Goal: Contribute content: Add original content to the website for others to see

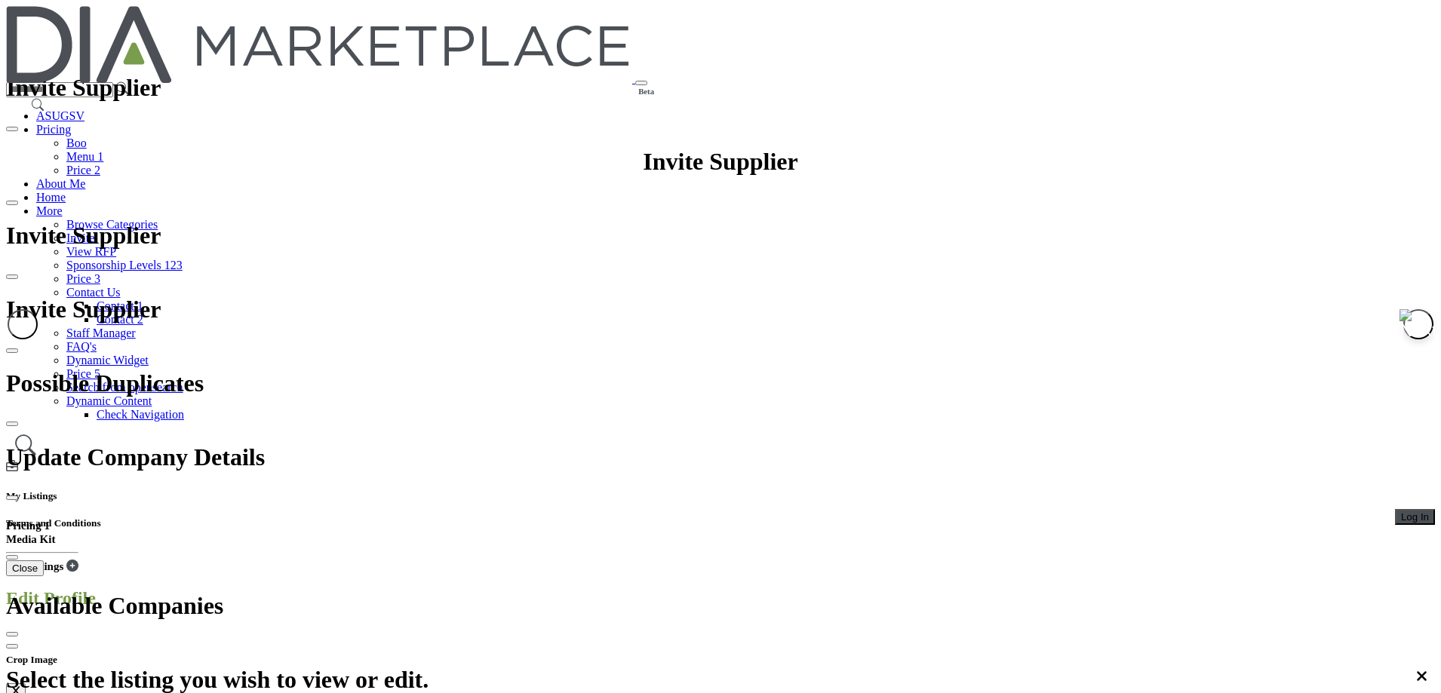
click at [1395, 509] on button "Log In" at bounding box center [1415, 517] width 40 height 16
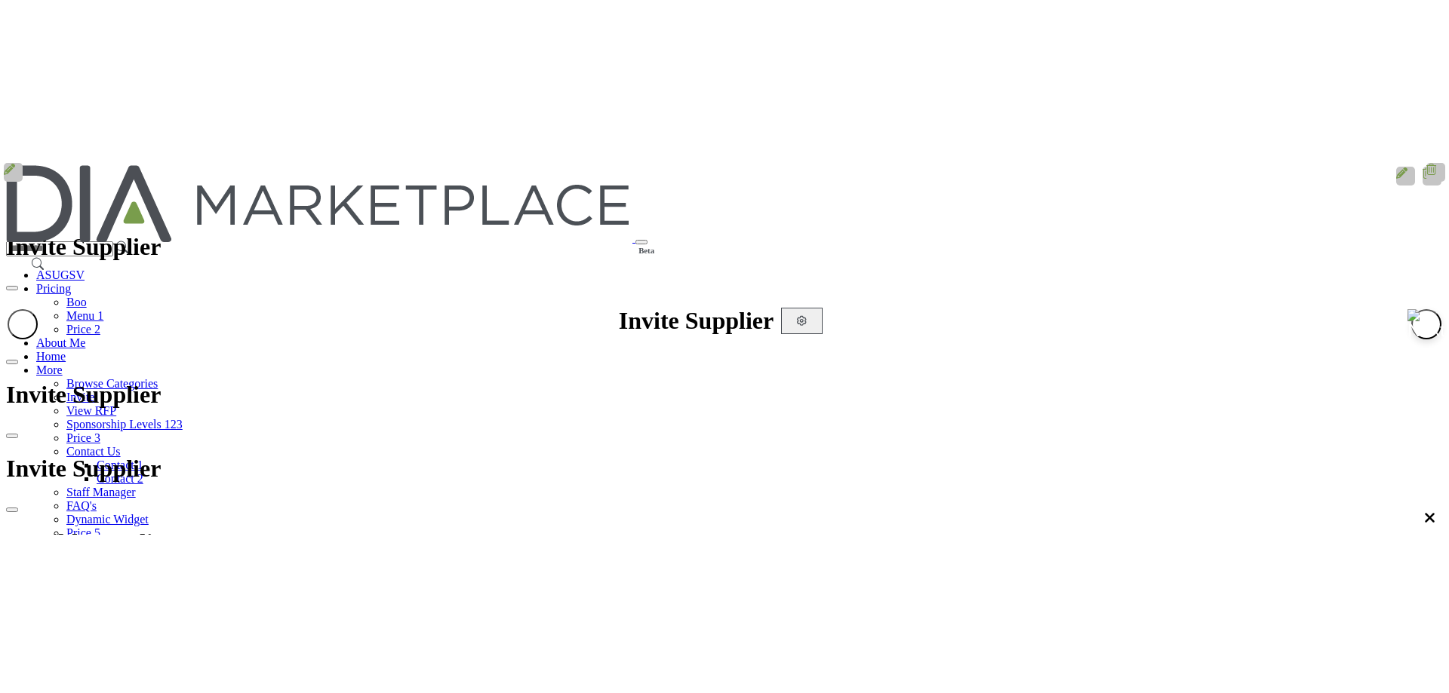
scroll to position [151, 0]
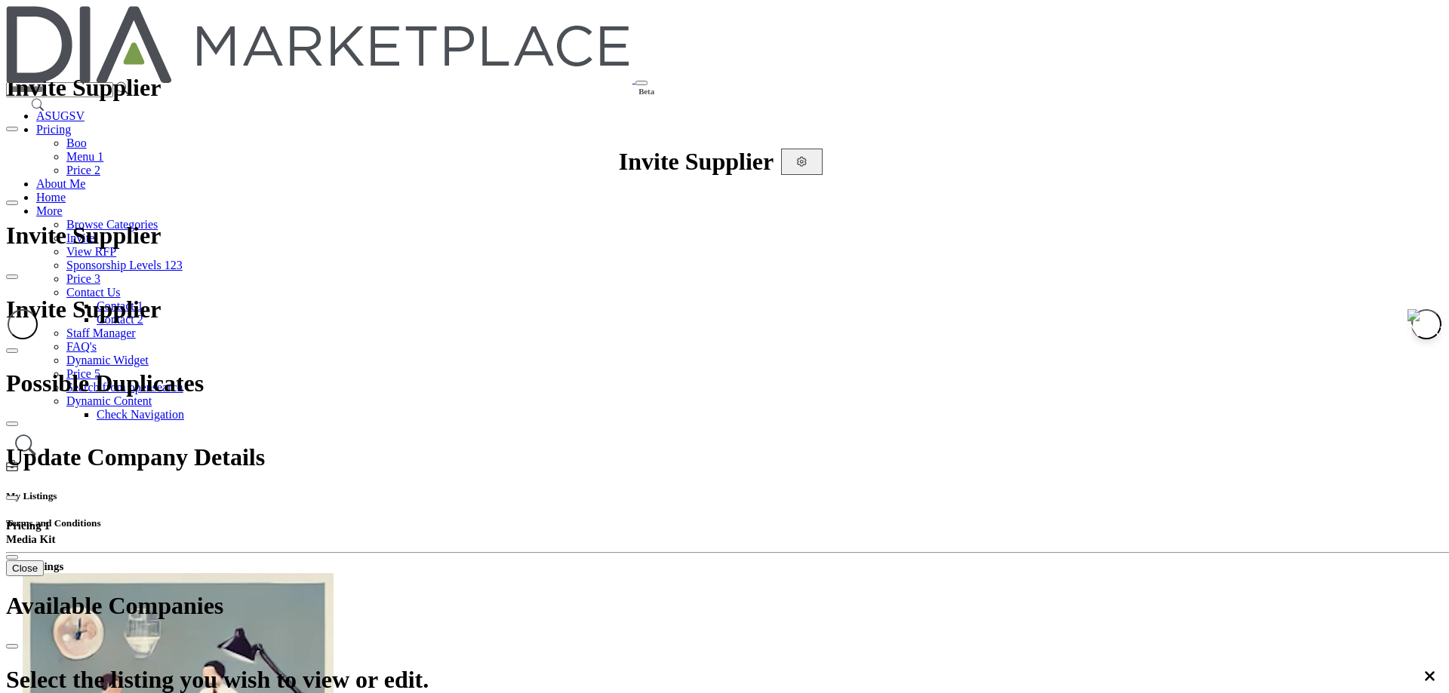
drag, startPoint x: 743, startPoint y: 466, endPoint x: 752, endPoint y: 466, distance: 8.3
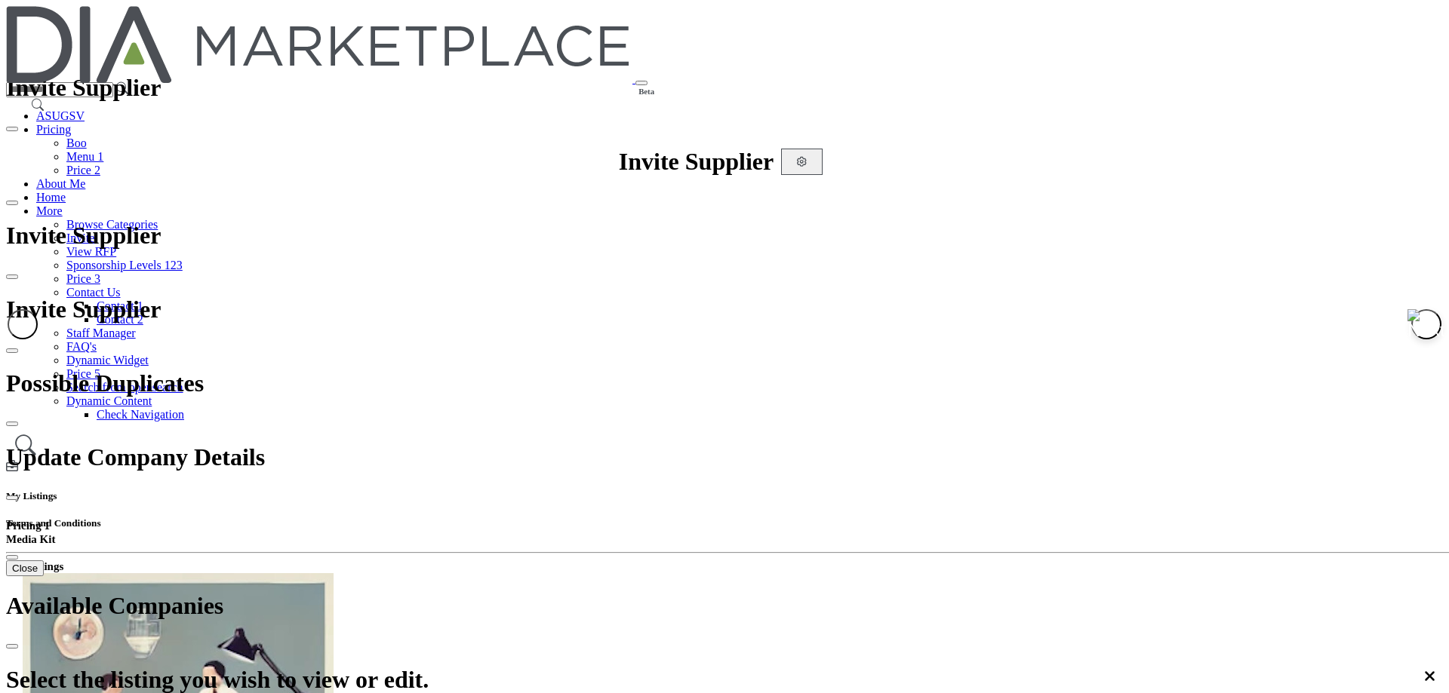
drag, startPoint x: 642, startPoint y: 385, endPoint x: 688, endPoint y: 384, distance: 46.0
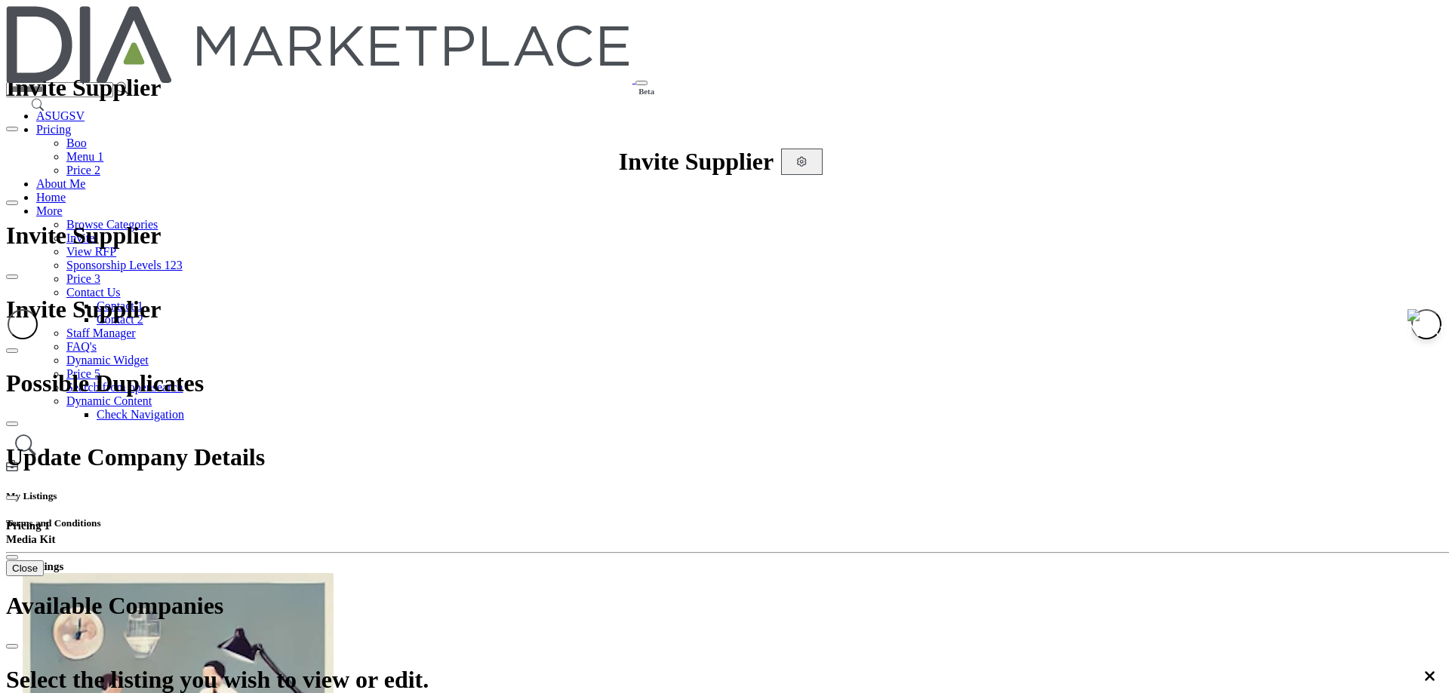
drag, startPoint x: 693, startPoint y: 372, endPoint x: 752, endPoint y: 380, distance: 59.3
drag, startPoint x: 695, startPoint y: 308, endPoint x: 749, endPoint y: 310, distance: 53.6
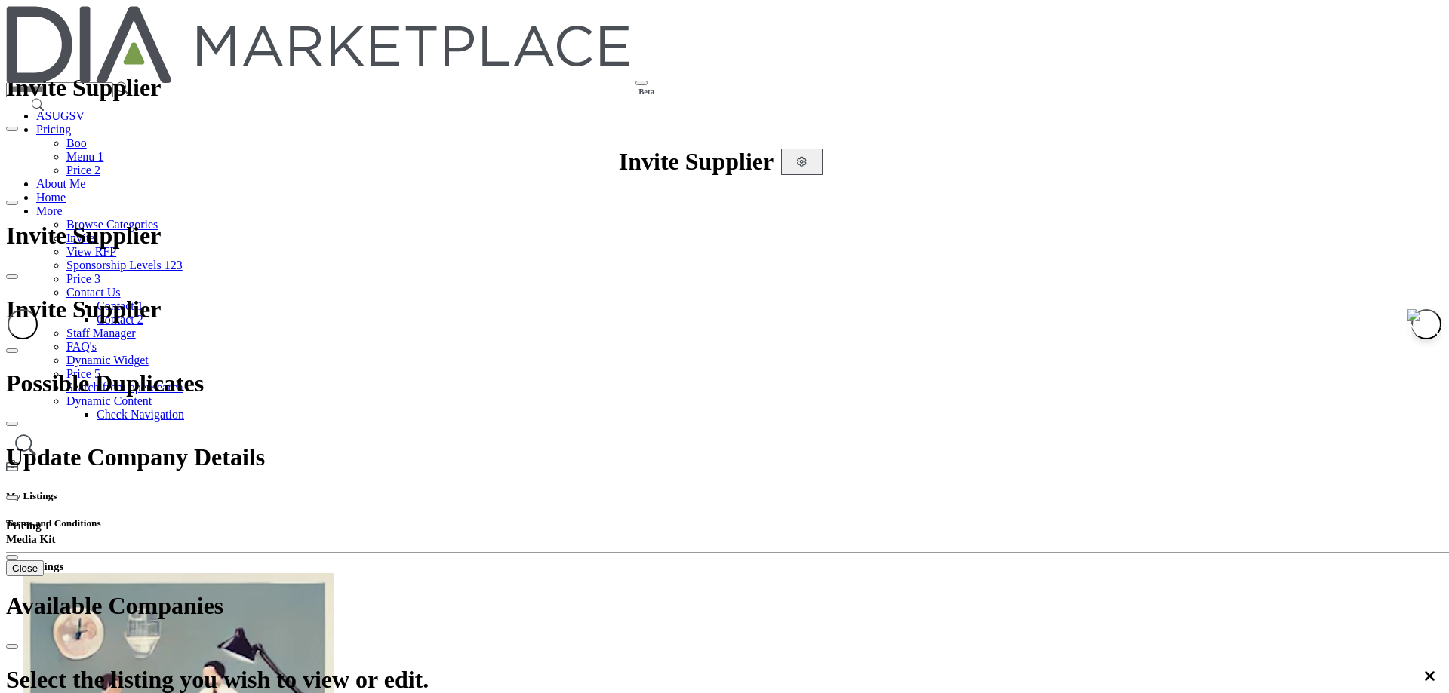
drag, startPoint x: 706, startPoint y: 384, endPoint x: 777, endPoint y: 389, distance: 71.8
drag, startPoint x: 718, startPoint y: 388, endPoint x: 763, endPoint y: 392, distance: 44.8
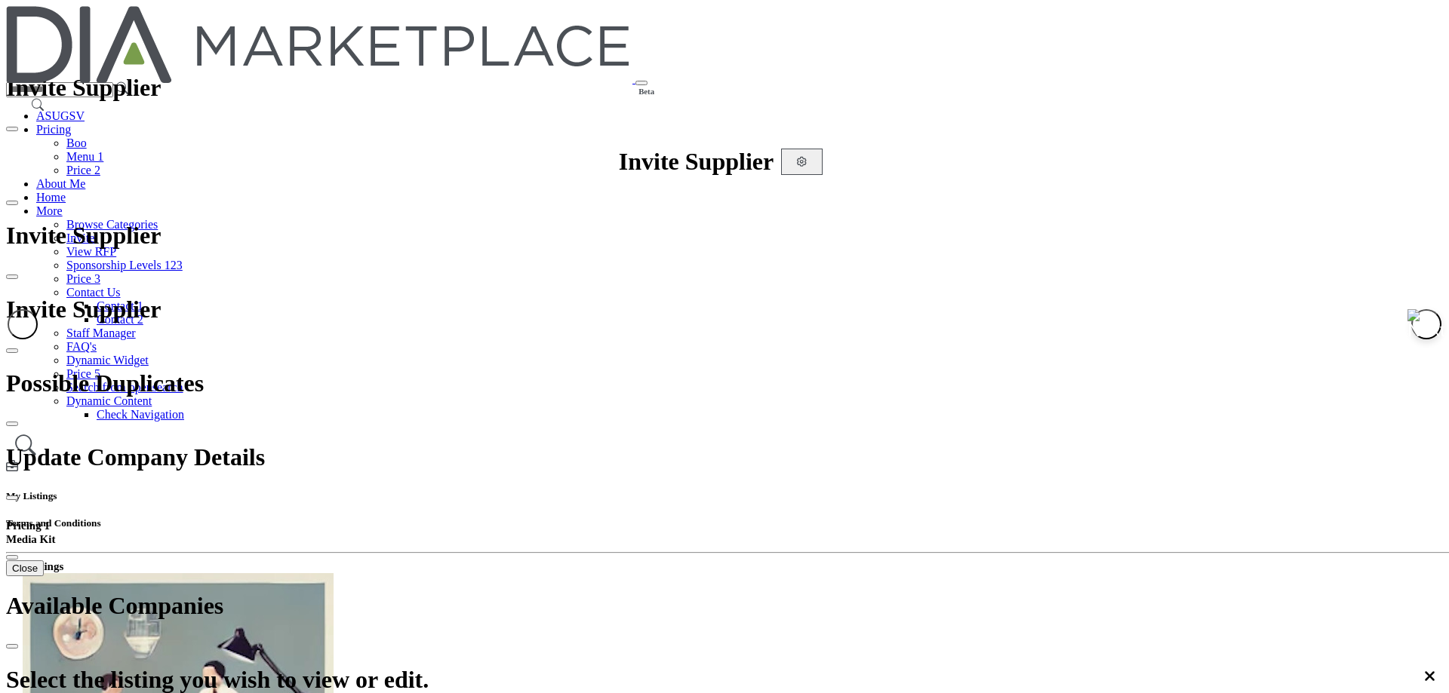
drag, startPoint x: 741, startPoint y: 301, endPoint x: 771, endPoint y: 322, distance: 36.8
drag, startPoint x: 709, startPoint y: 423, endPoint x: 752, endPoint y: 441, distance: 45.7
drag, startPoint x: 722, startPoint y: 554, endPoint x: 779, endPoint y: 561, distance: 57.8
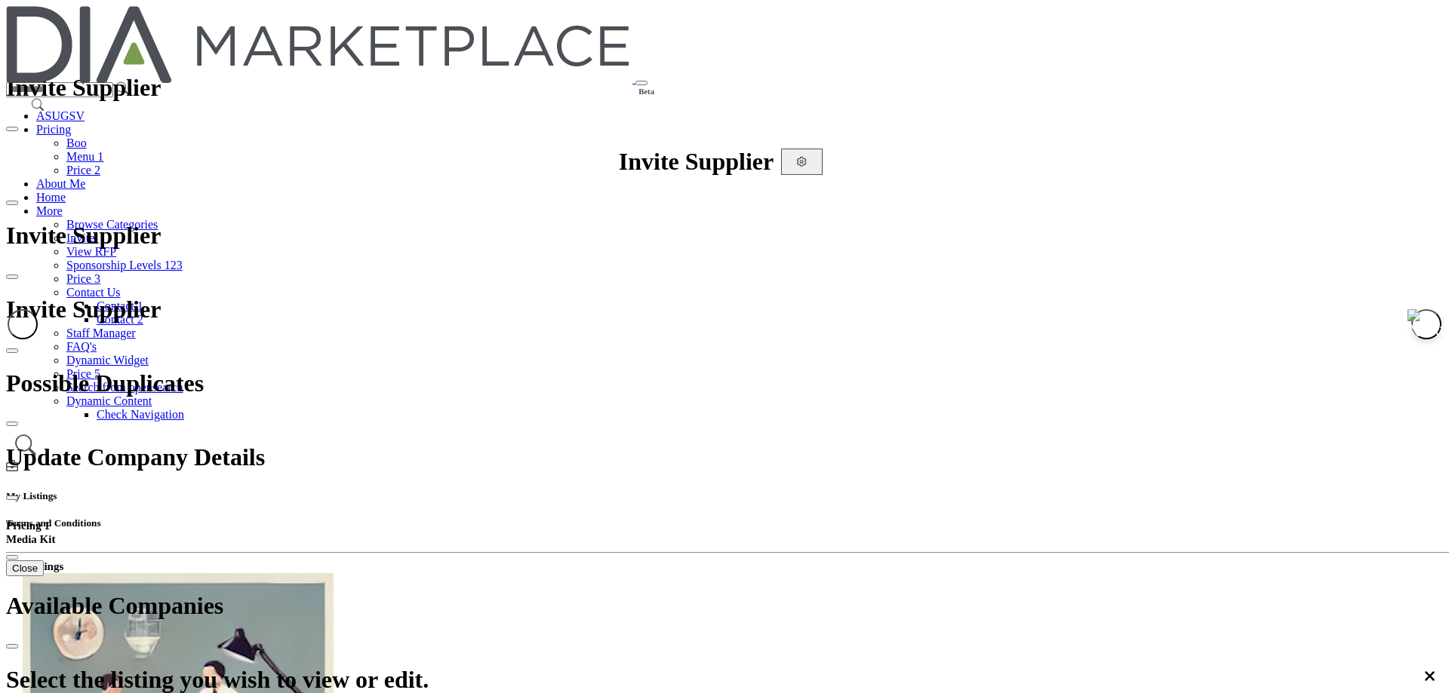
drag, startPoint x: 727, startPoint y: 382, endPoint x: 792, endPoint y: 424, distance: 77.4
drag, startPoint x: 761, startPoint y: 566, endPoint x: 782, endPoint y: 573, distance: 22.4
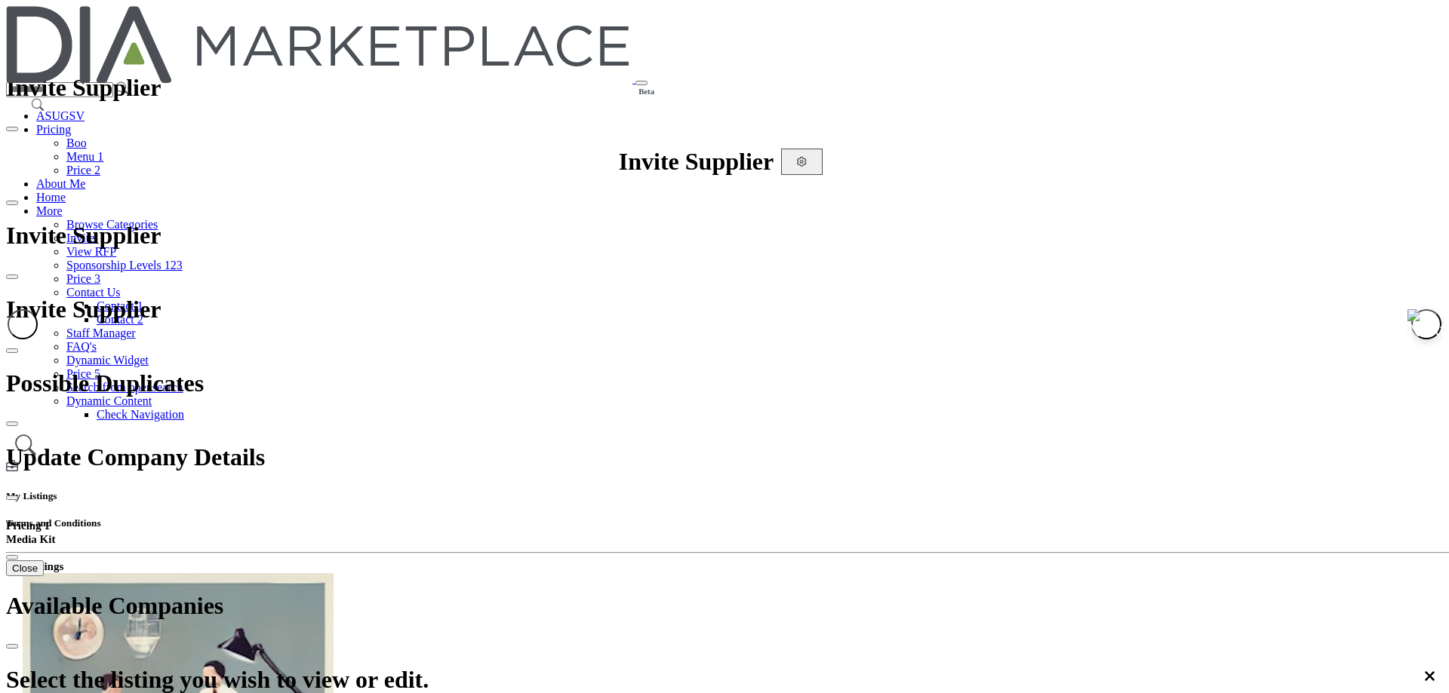
drag, startPoint x: 707, startPoint y: 579, endPoint x: 758, endPoint y: 585, distance: 51.7
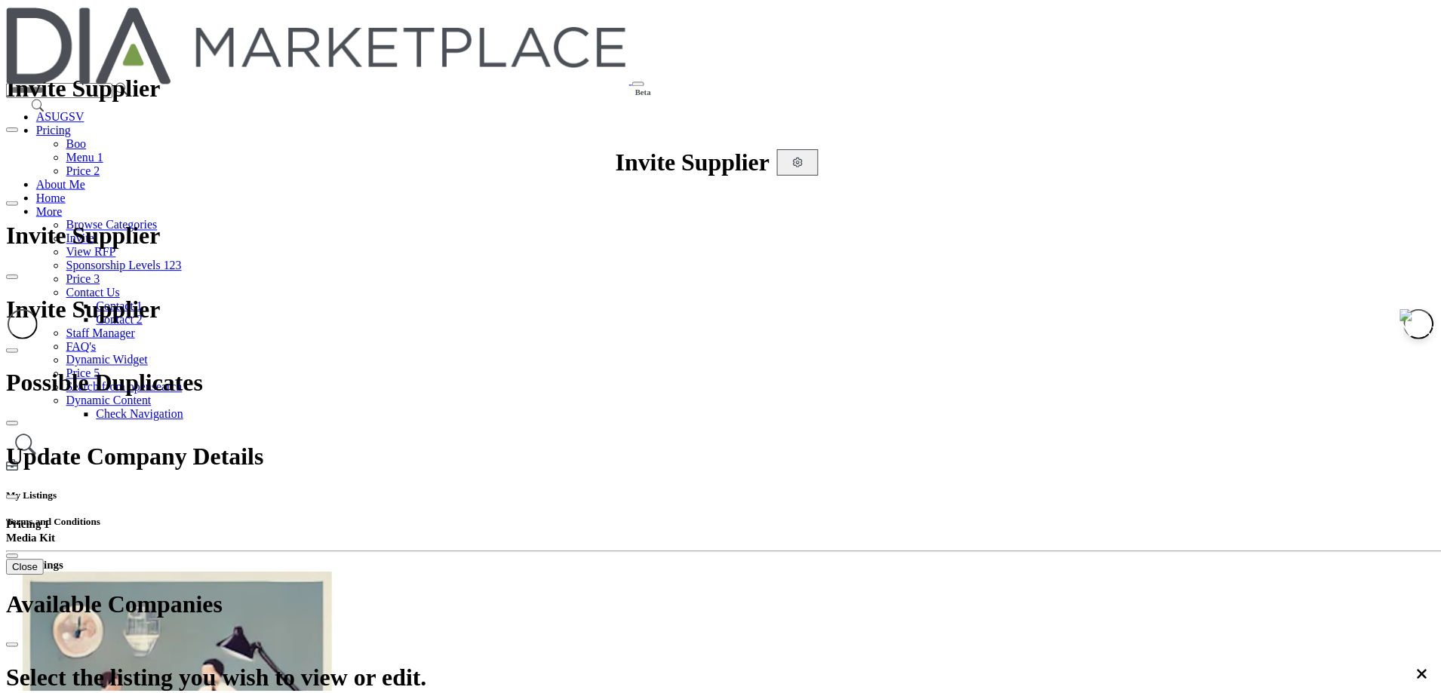
scroll to position [0, 0]
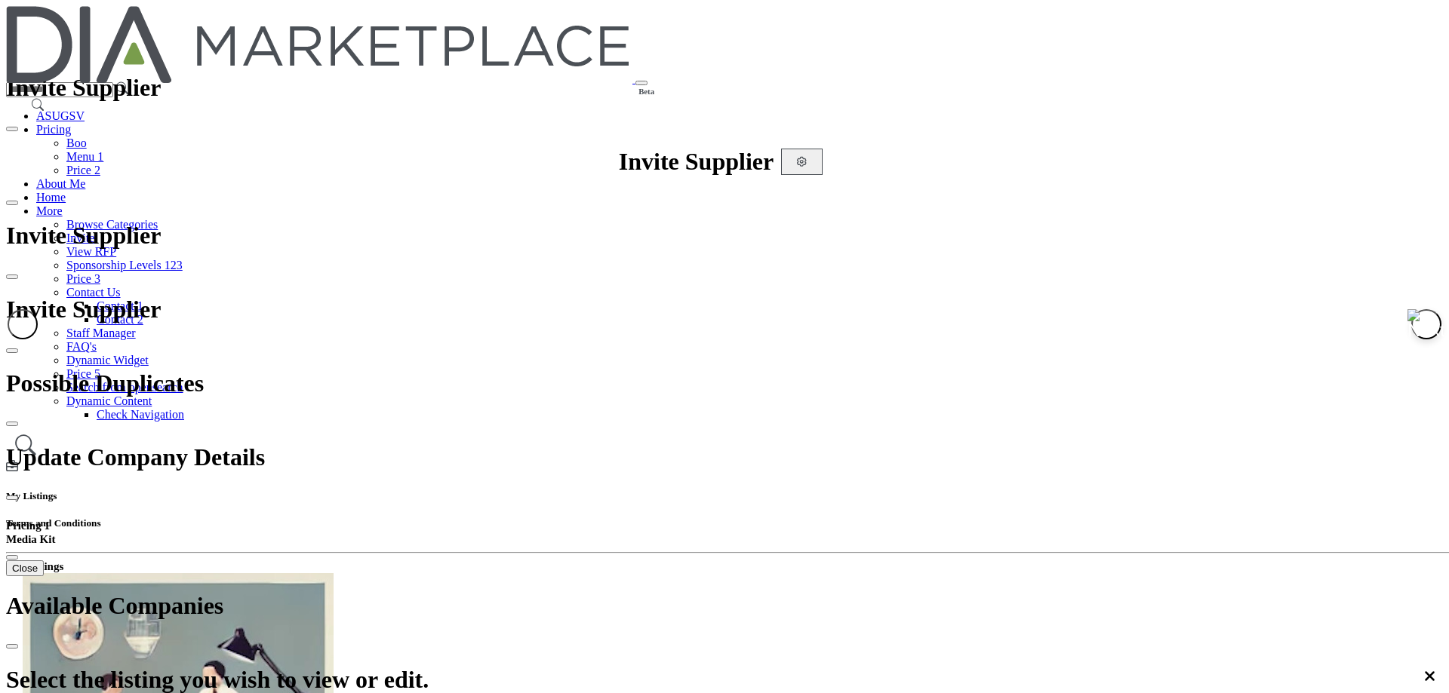
click at [0, 0] on div at bounding box center [0, 0] width 0 height 0
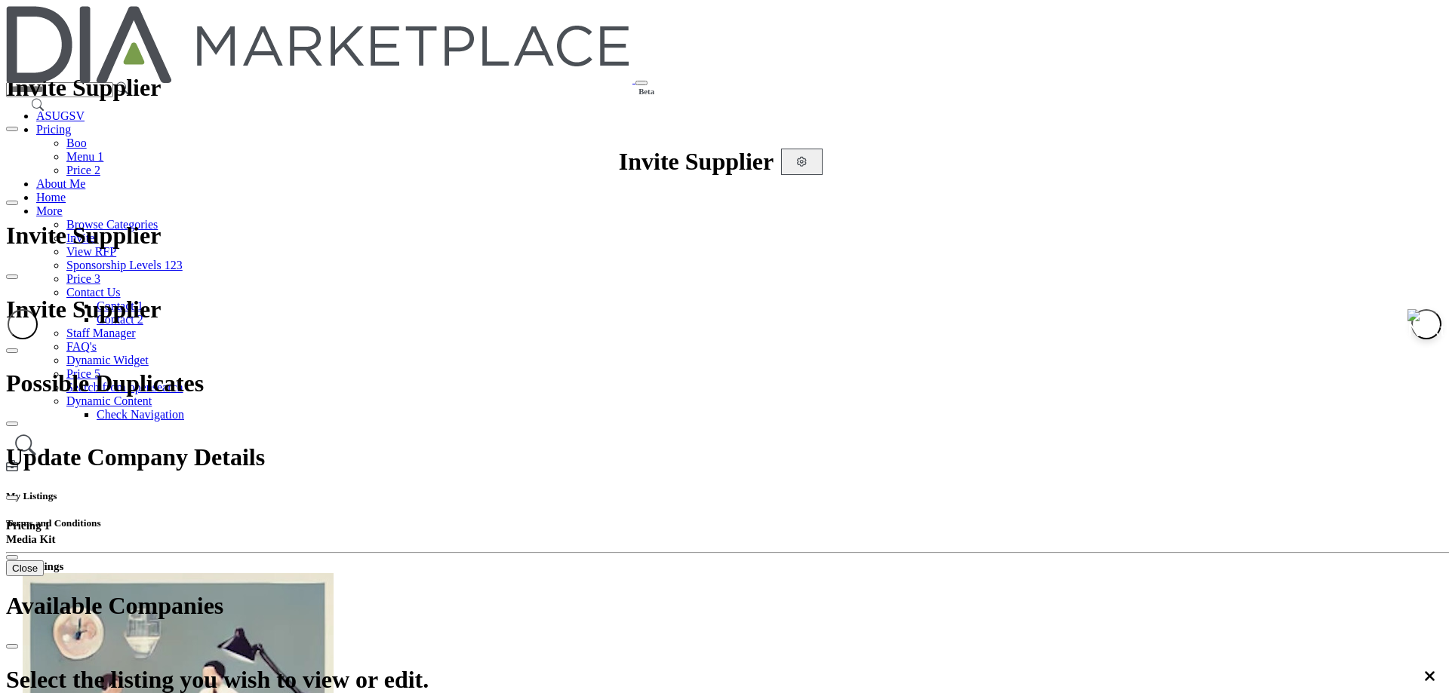
click at [1425, 19] on div at bounding box center [1431, 12] width 12 height 14
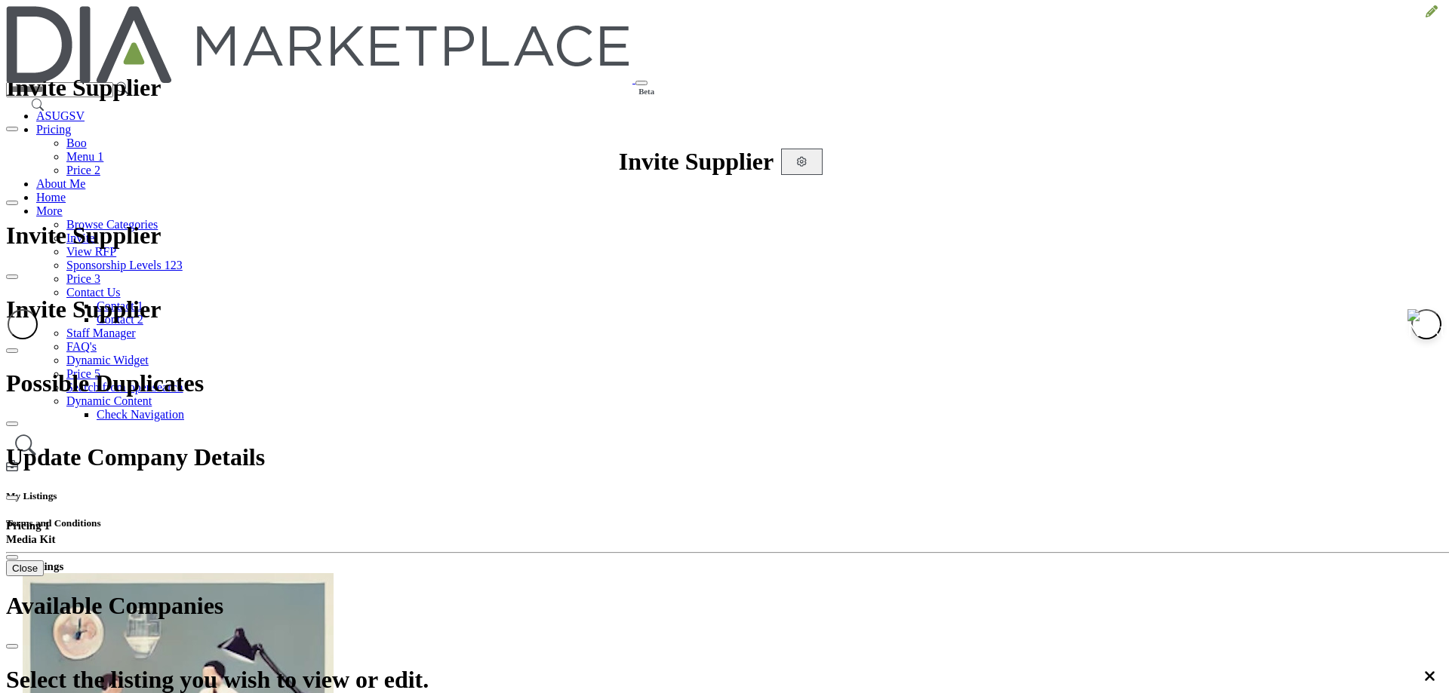
type input "********"
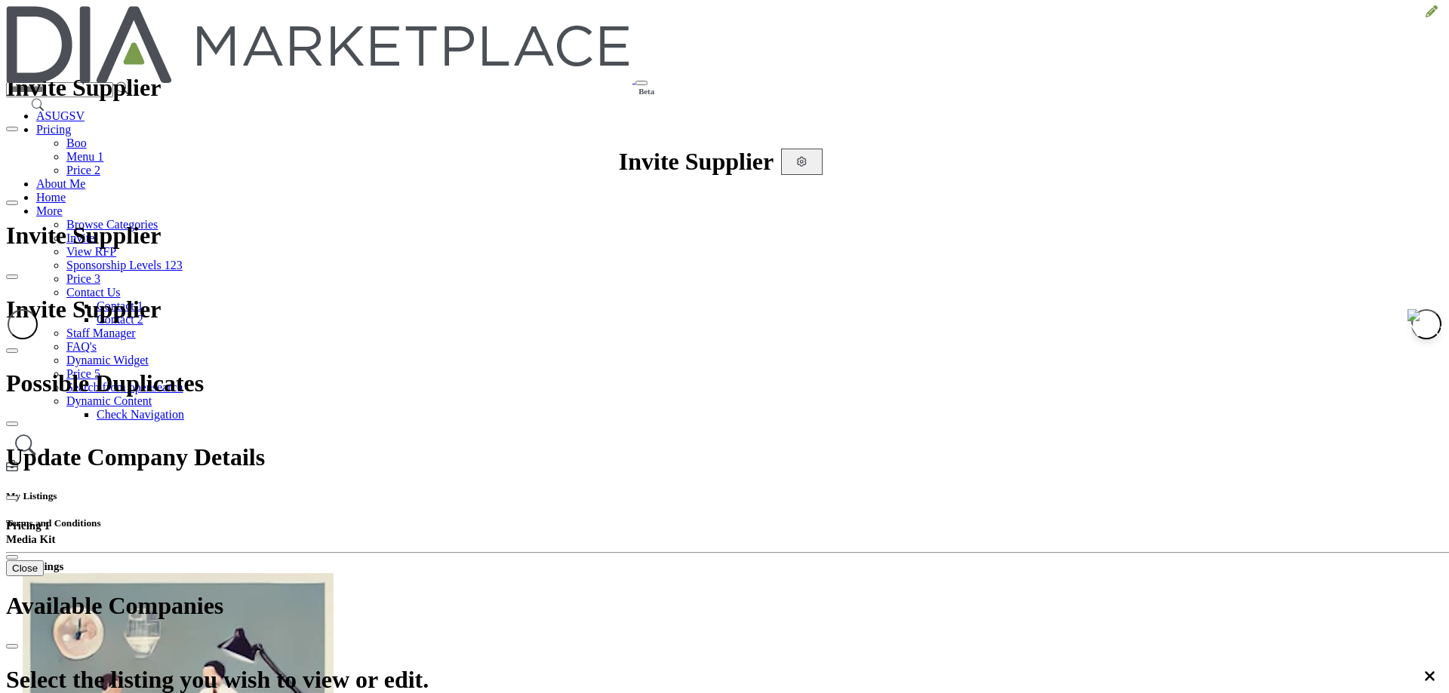
drag, startPoint x: 1099, startPoint y: 314, endPoint x: 927, endPoint y: 469, distance: 231.4
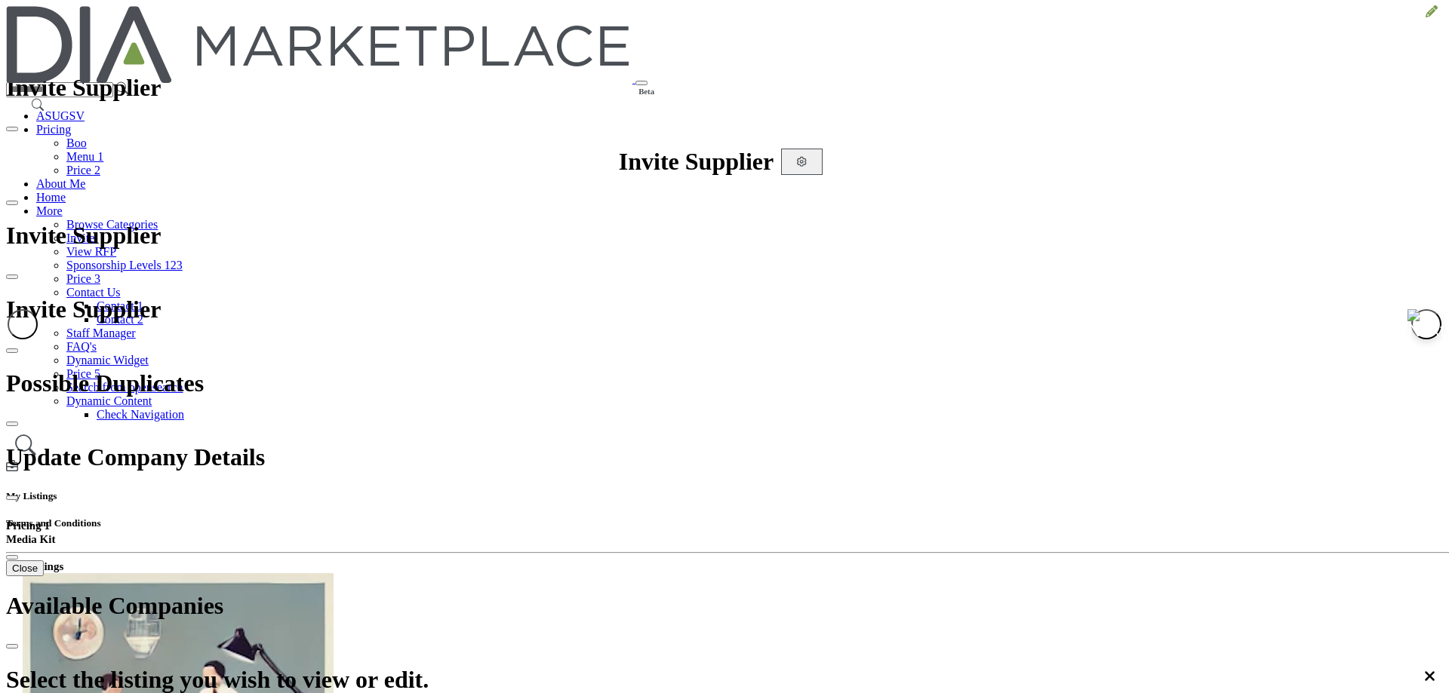
type input "**********"
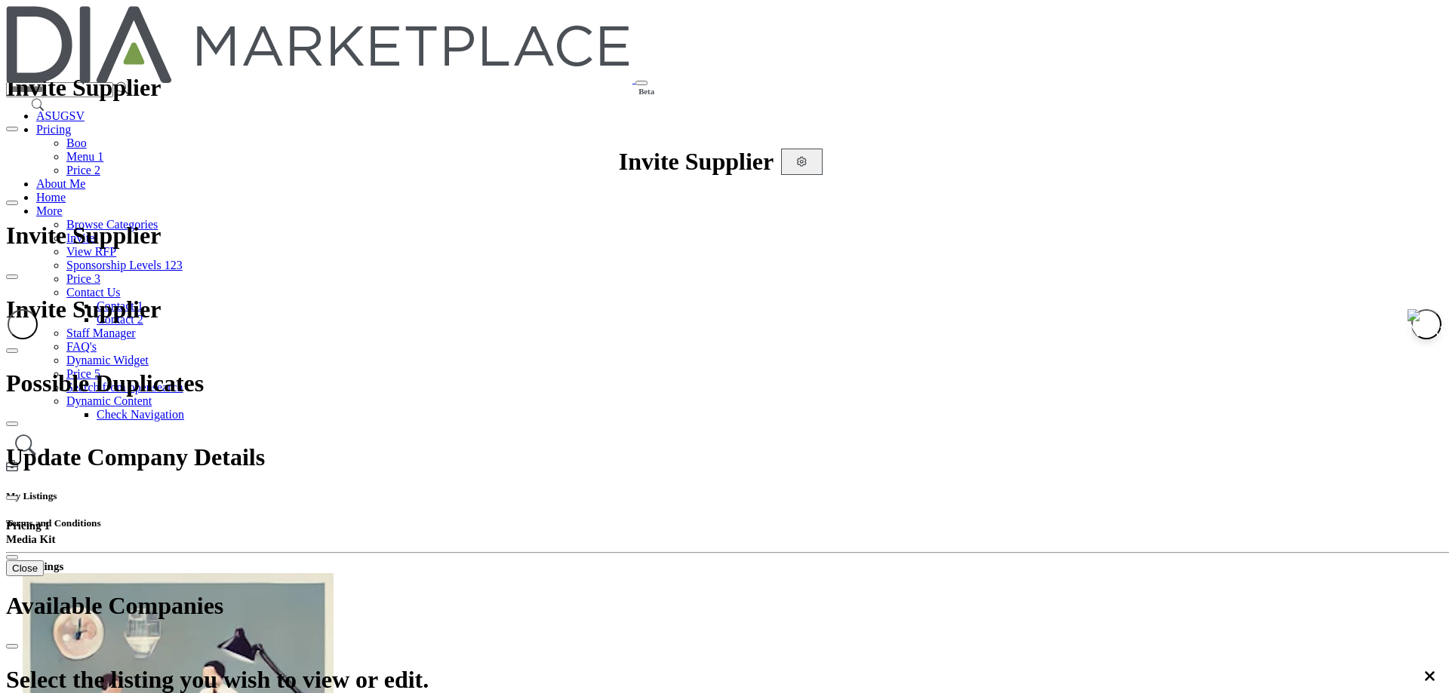
click at [1425, 17] on icon at bounding box center [1431, 11] width 12 height 12
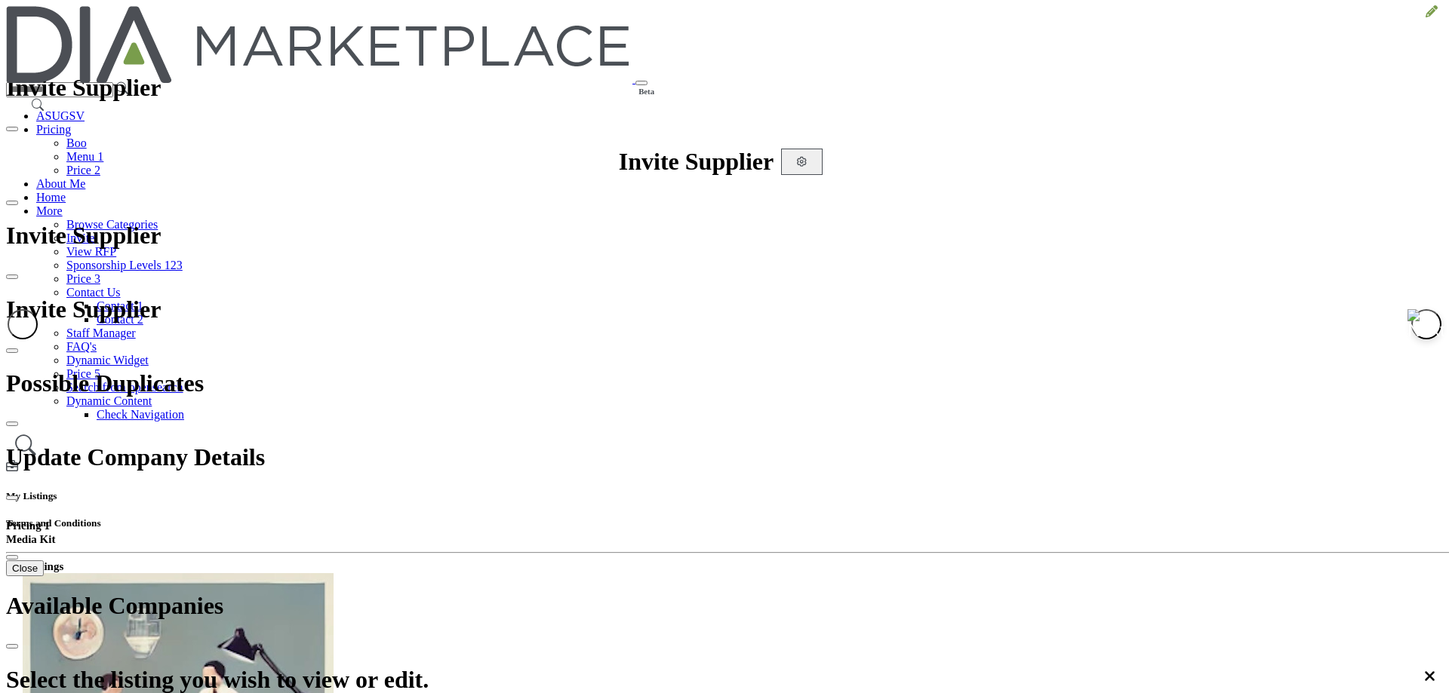
drag, startPoint x: 513, startPoint y: 150, endPoint x: 727, endPoint y: 150, distance: 214.3
type input "**********"
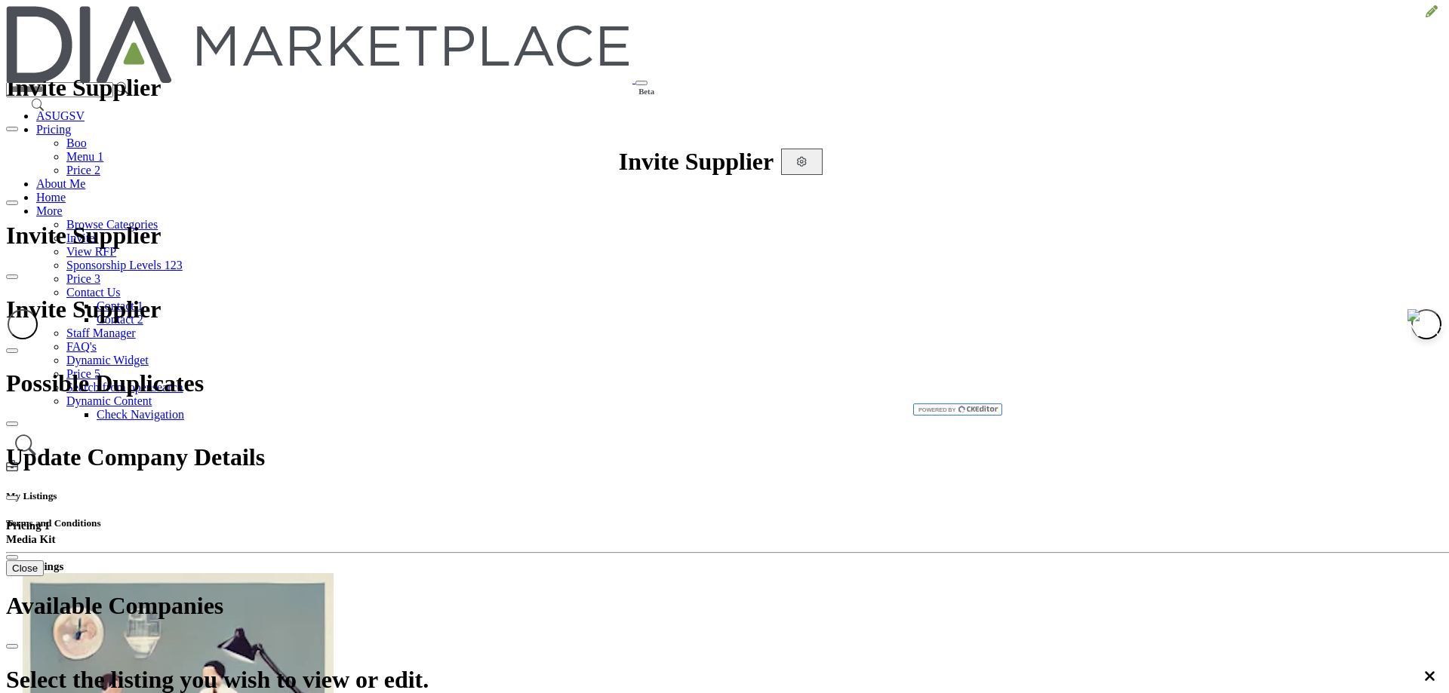
scroll to position [226, 0]
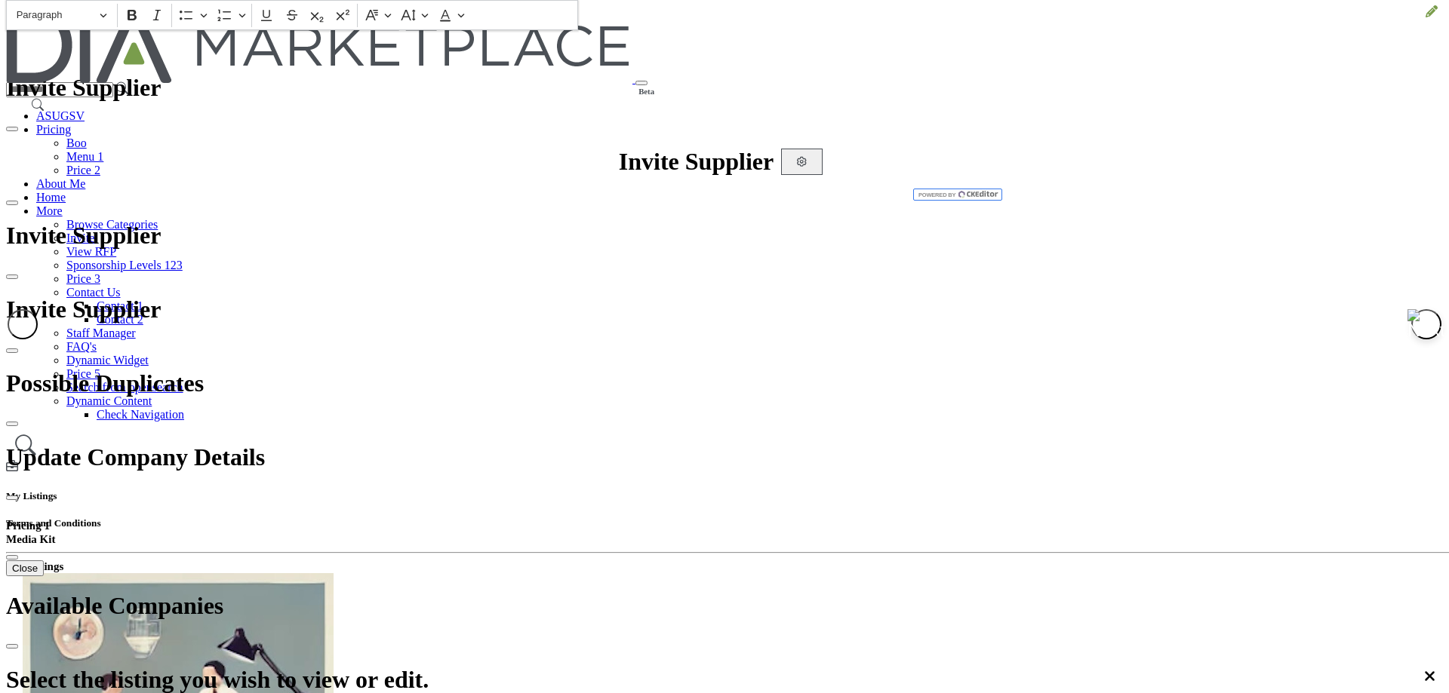
type input "**********"
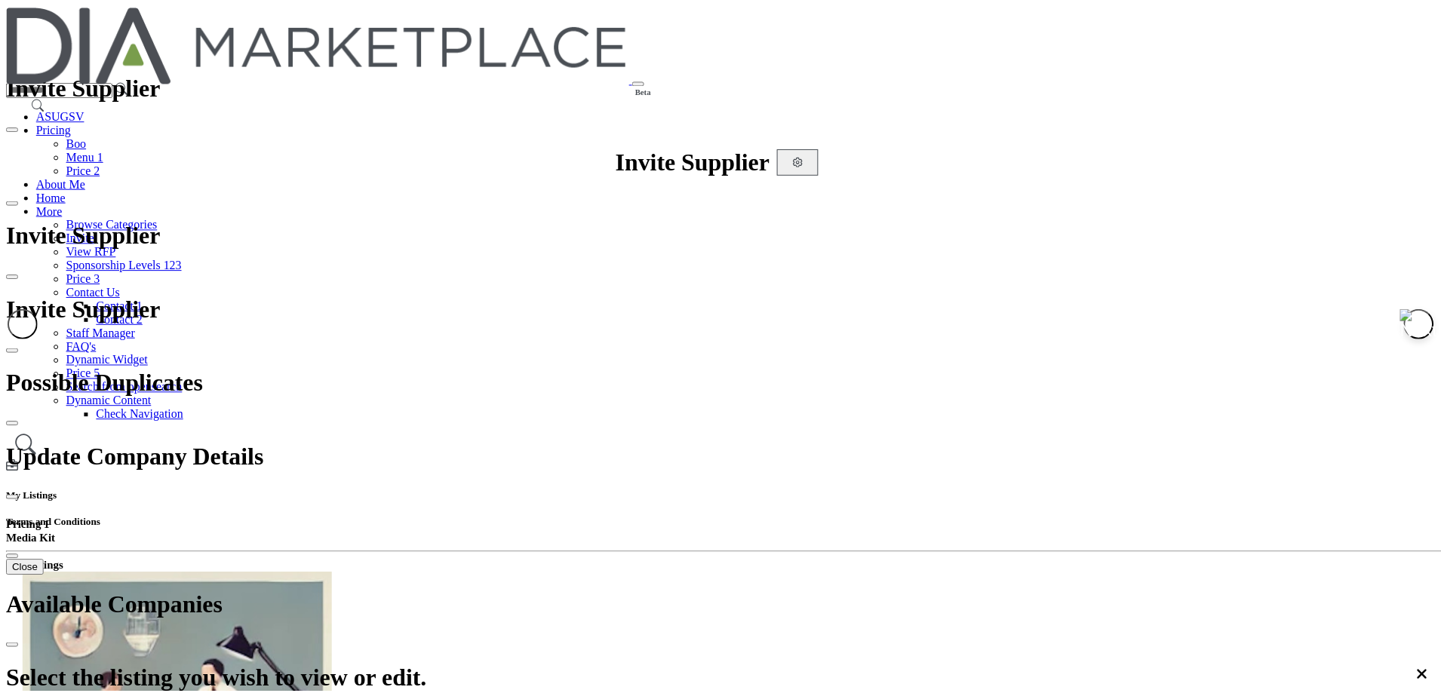
scroll to position [2709, 0]
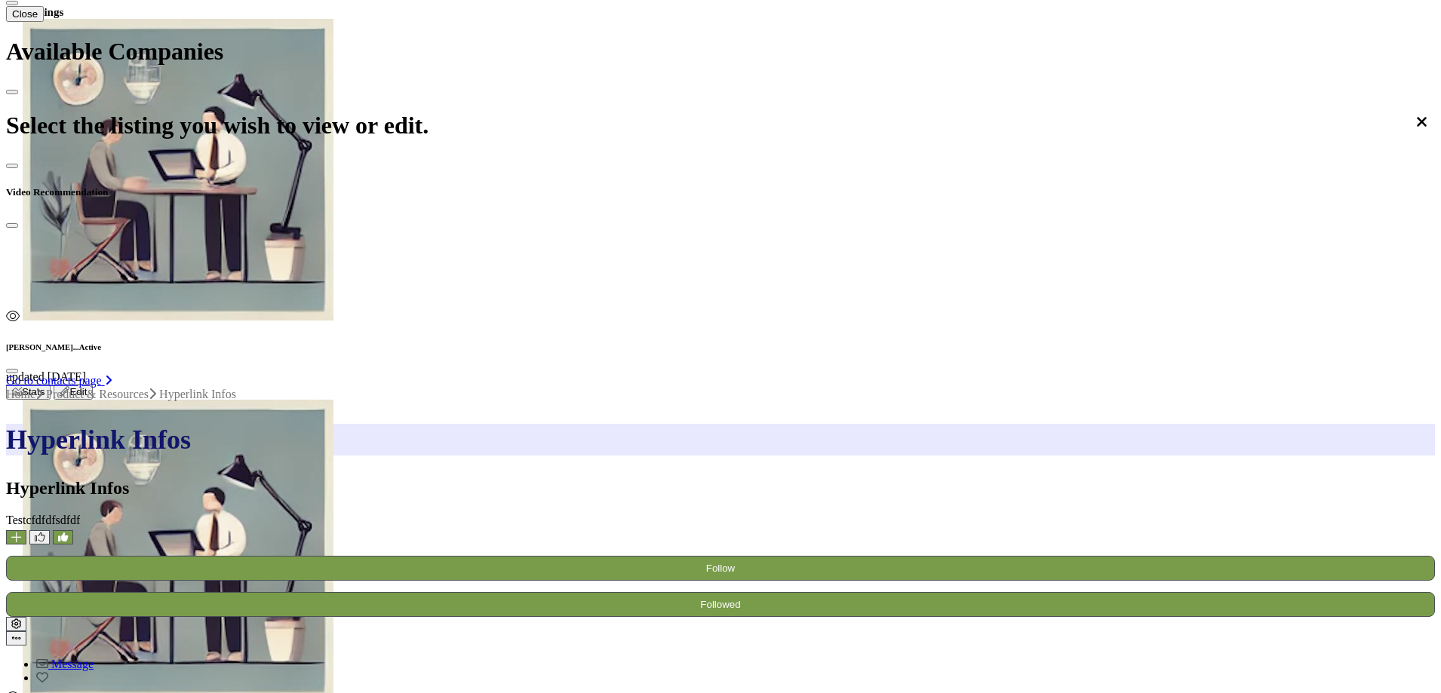
scroll to position [528, 0]
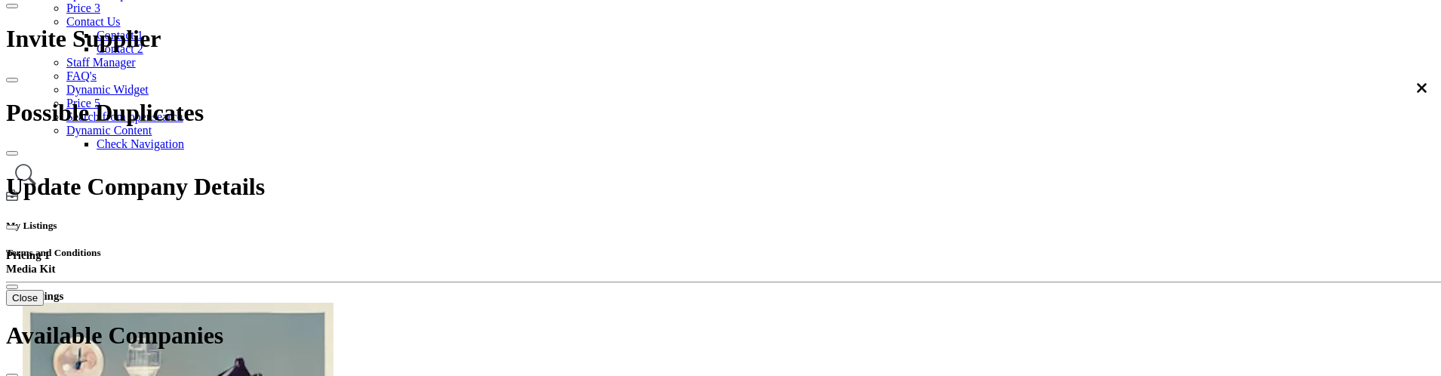
scroll to position [226, 0]
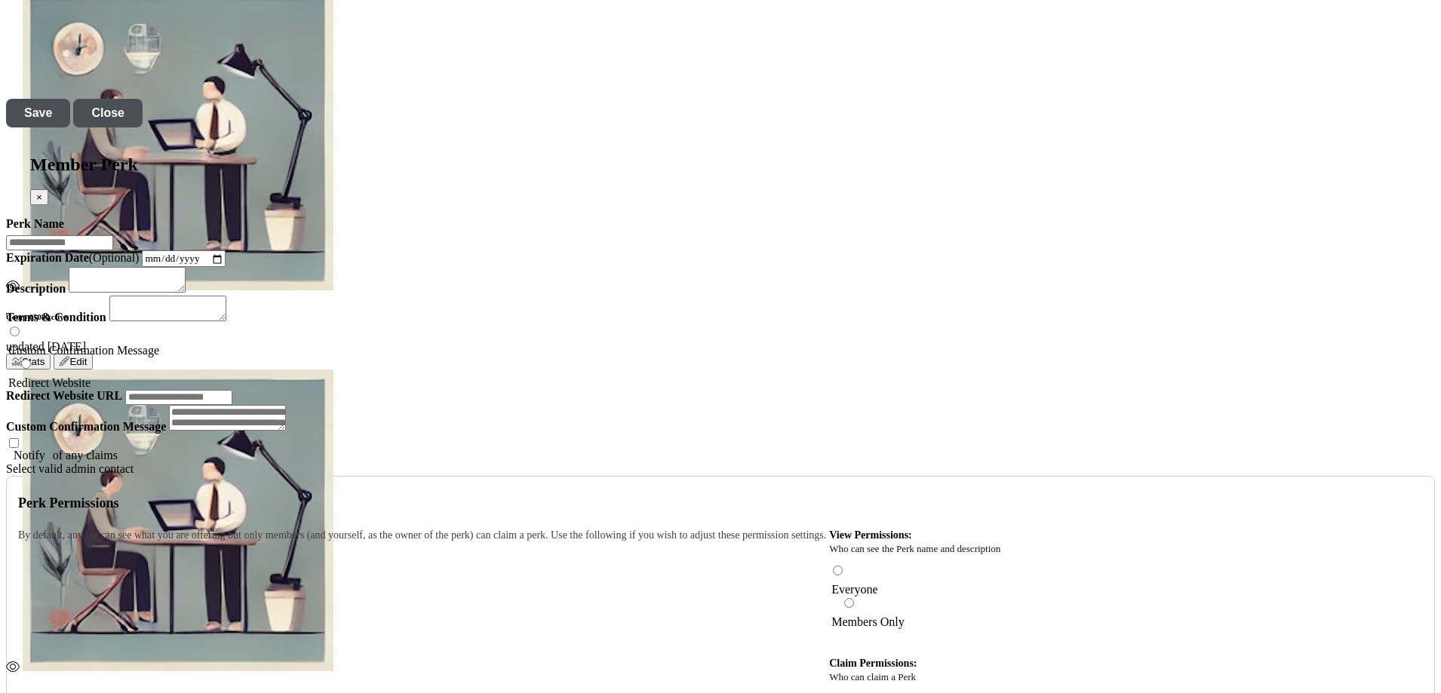
scroll to position [1962, 0]
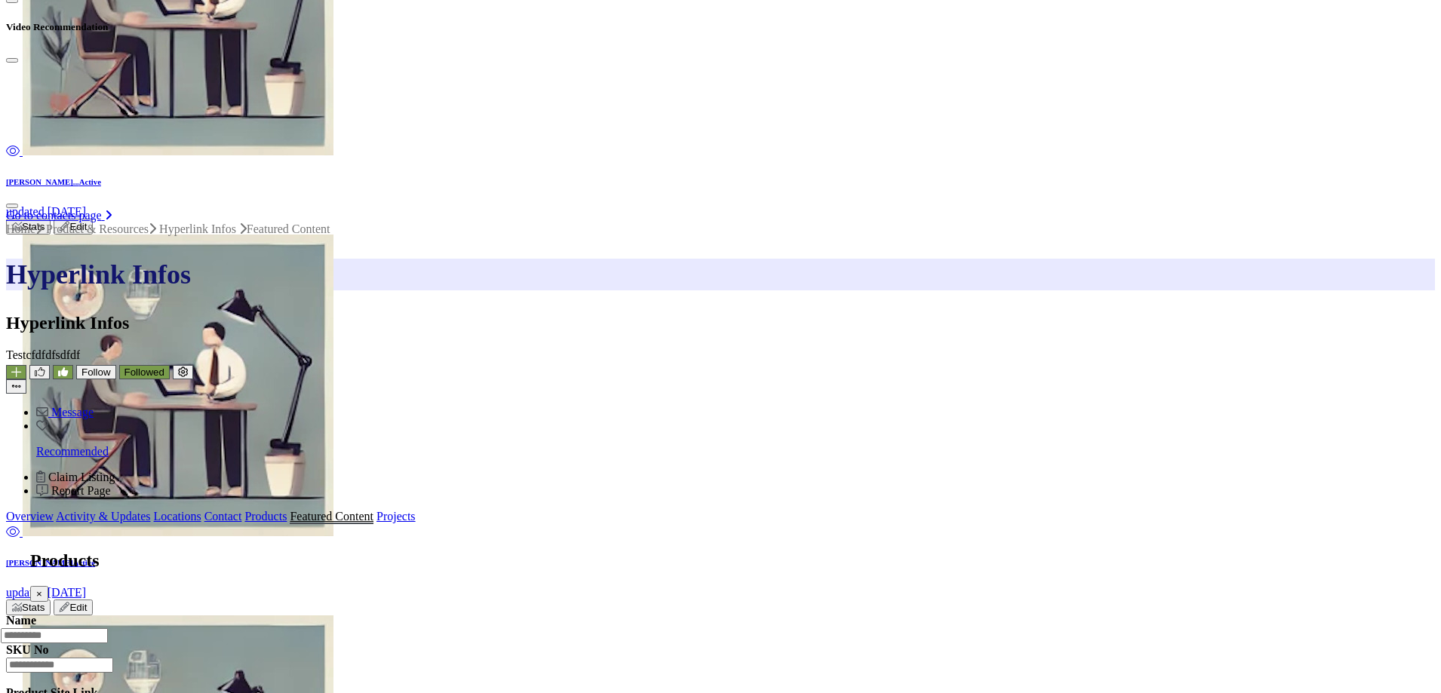
scroll to position [267, 0]
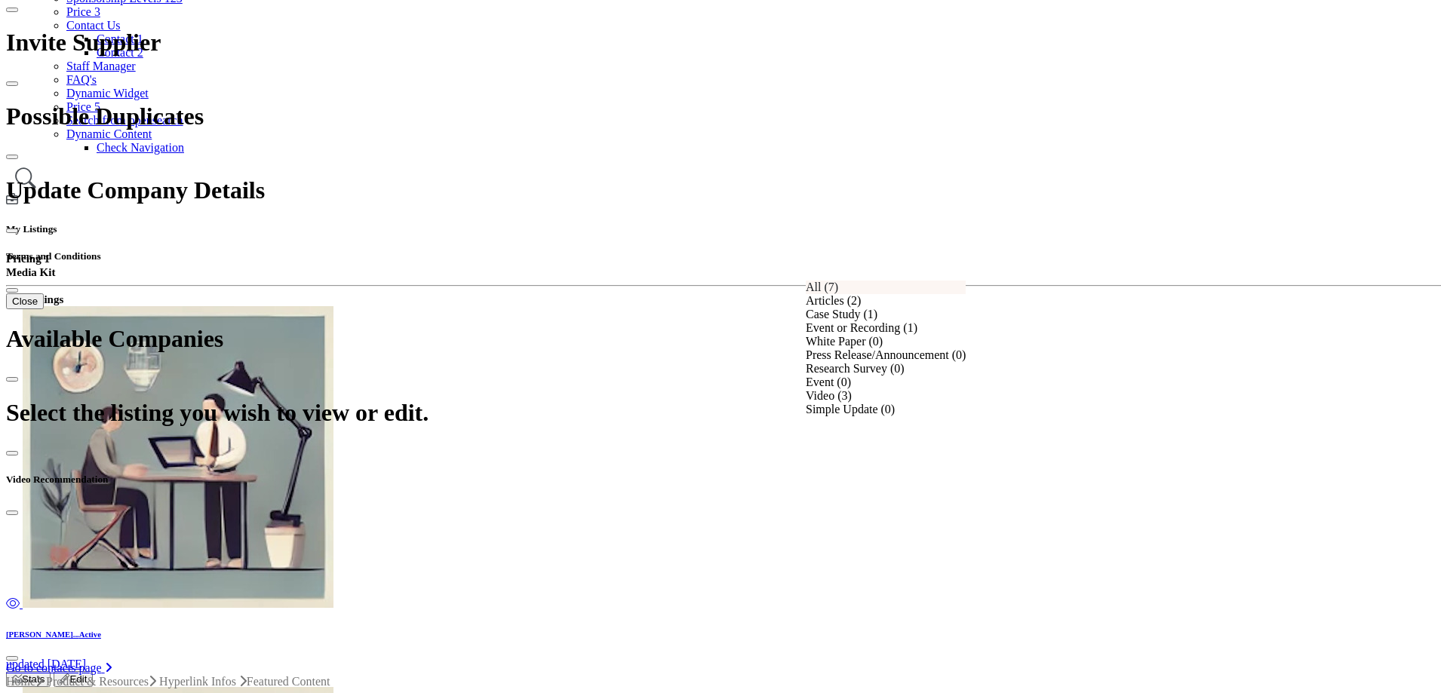
click at [851, 294] on div "All (7)" at bounding box center [886, 288] width 160 height 14
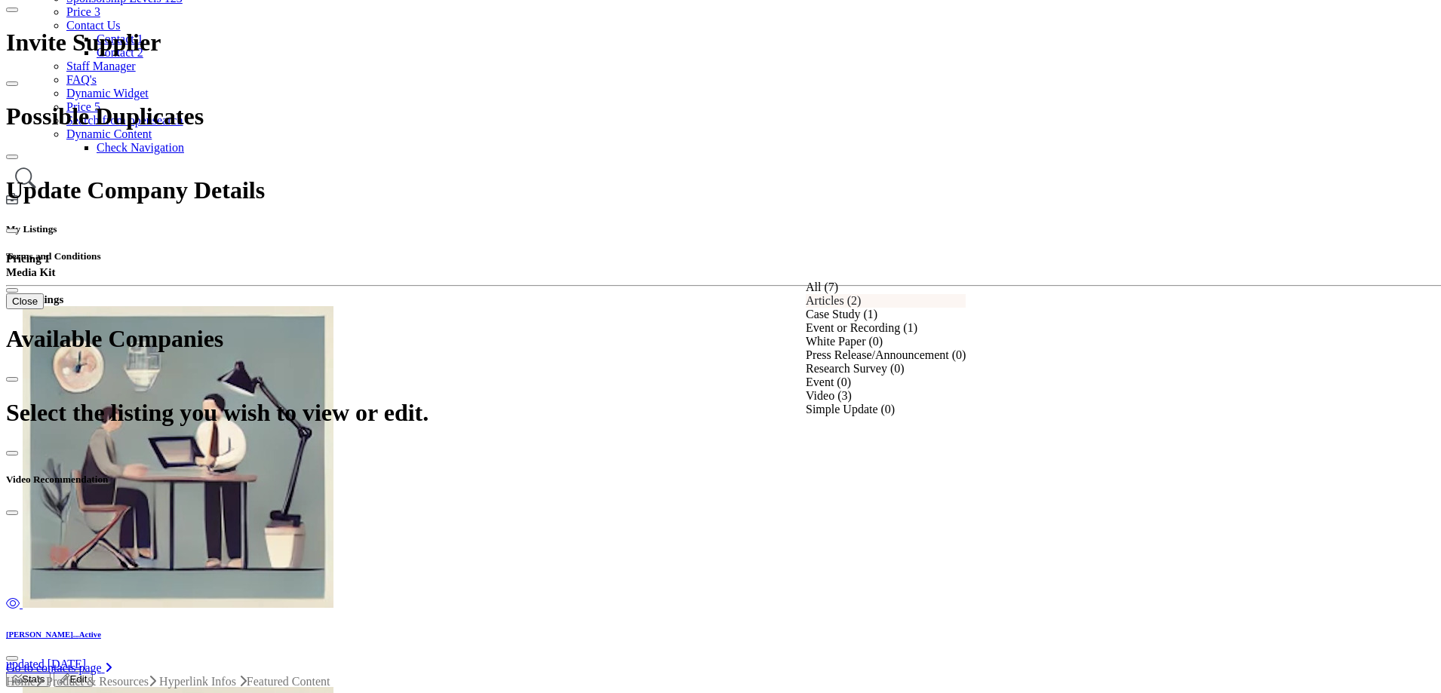
click at [871, 308] on div "Articles (2)" at bounding box center [886, 301] width 160 height 14
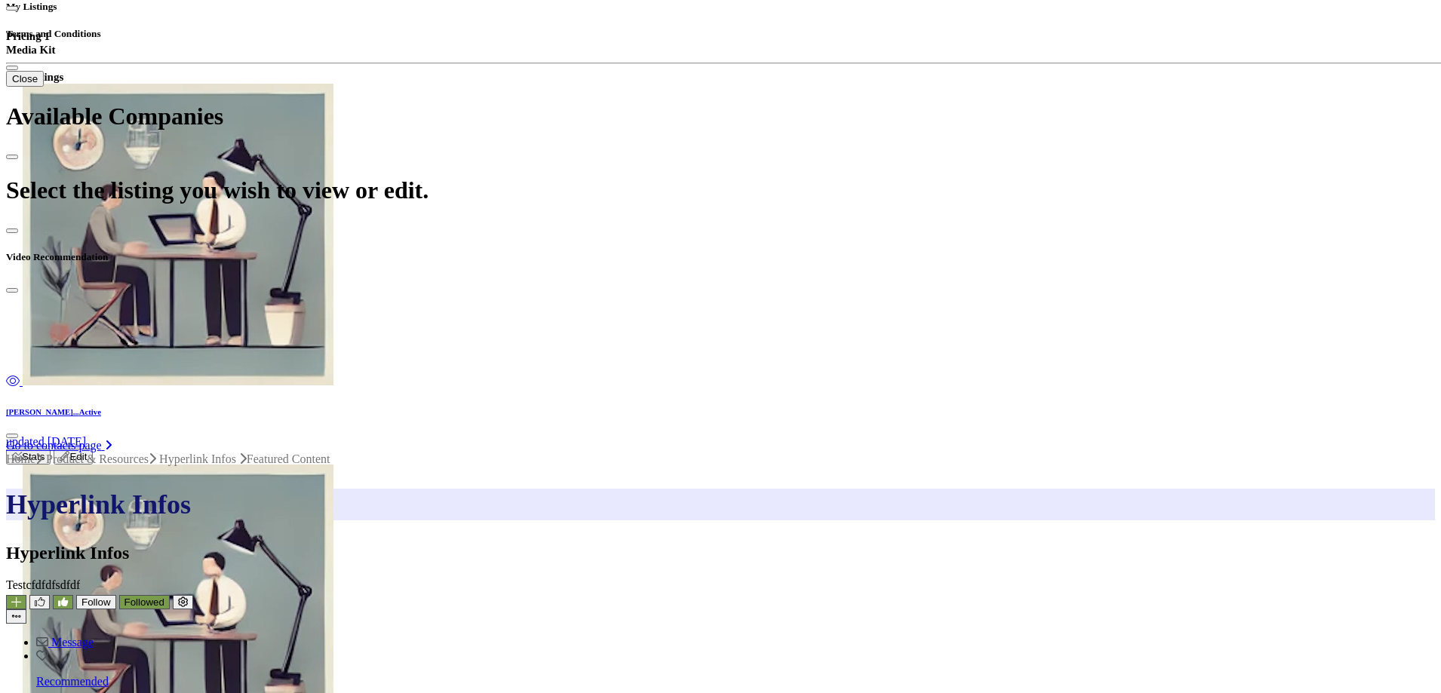
scroll to position [192, 0]
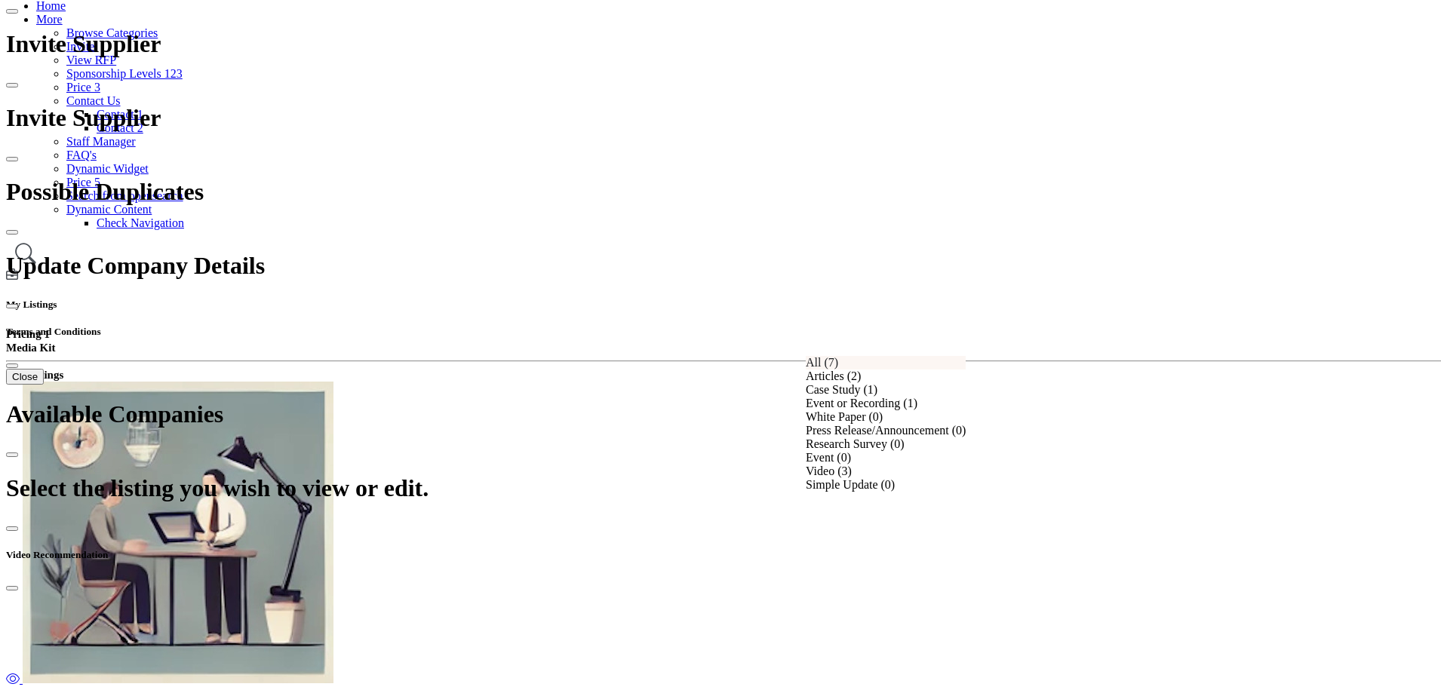
click at [884, 363] on div "All (7)" at bounding box center [886, 363] width 160 height 14
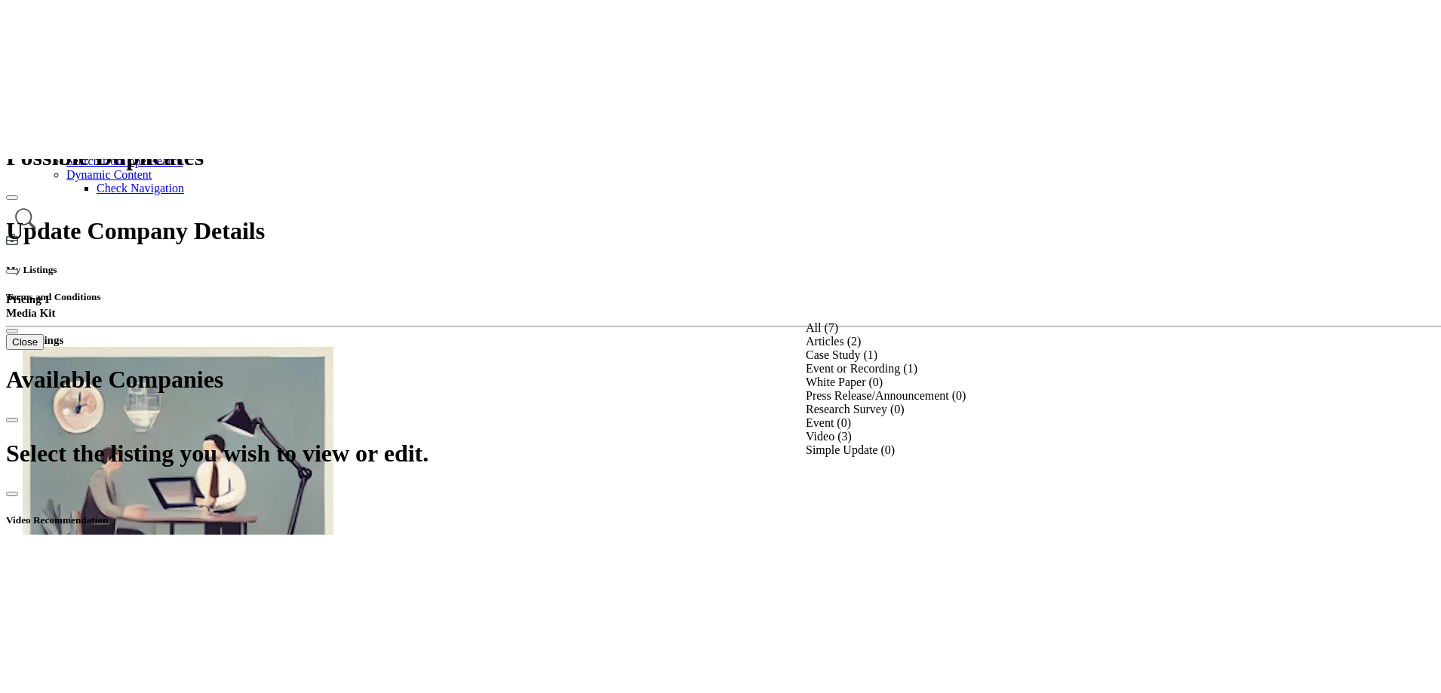
scroll to position [418, 0]
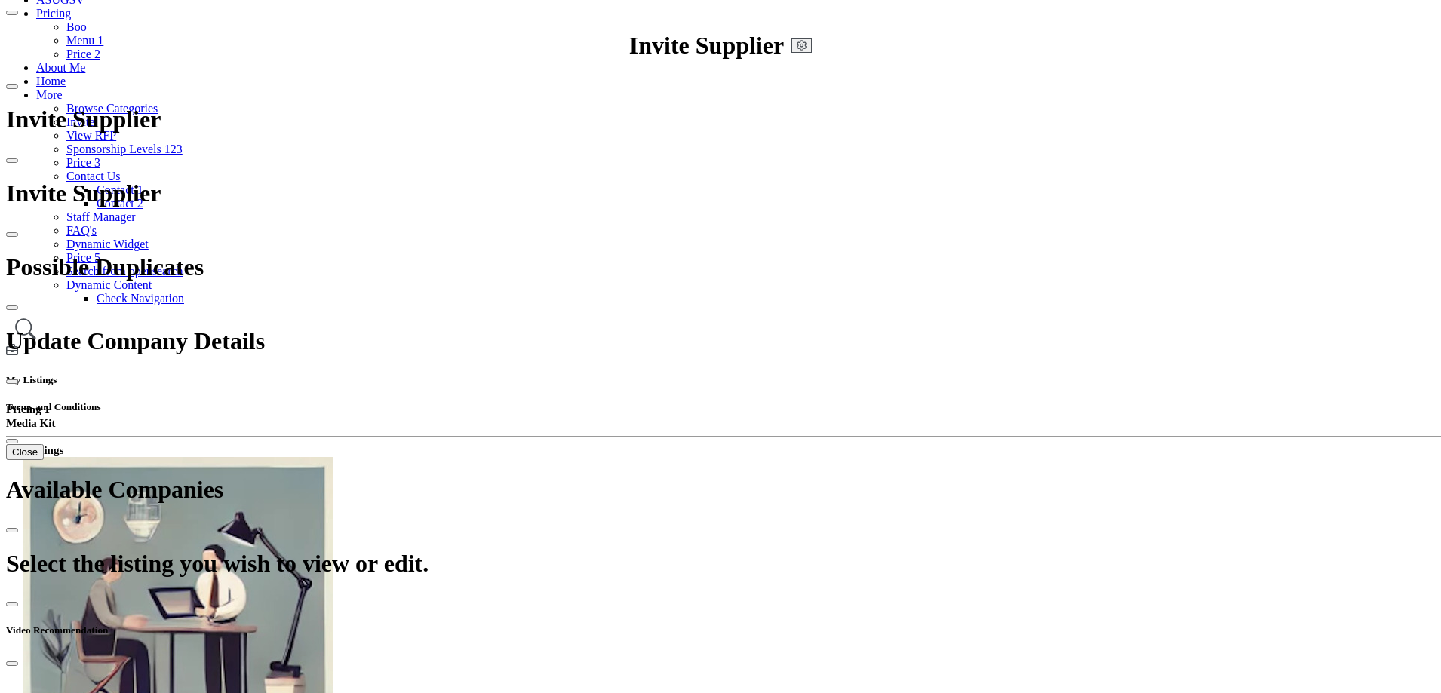
scroll to position [494, 0]
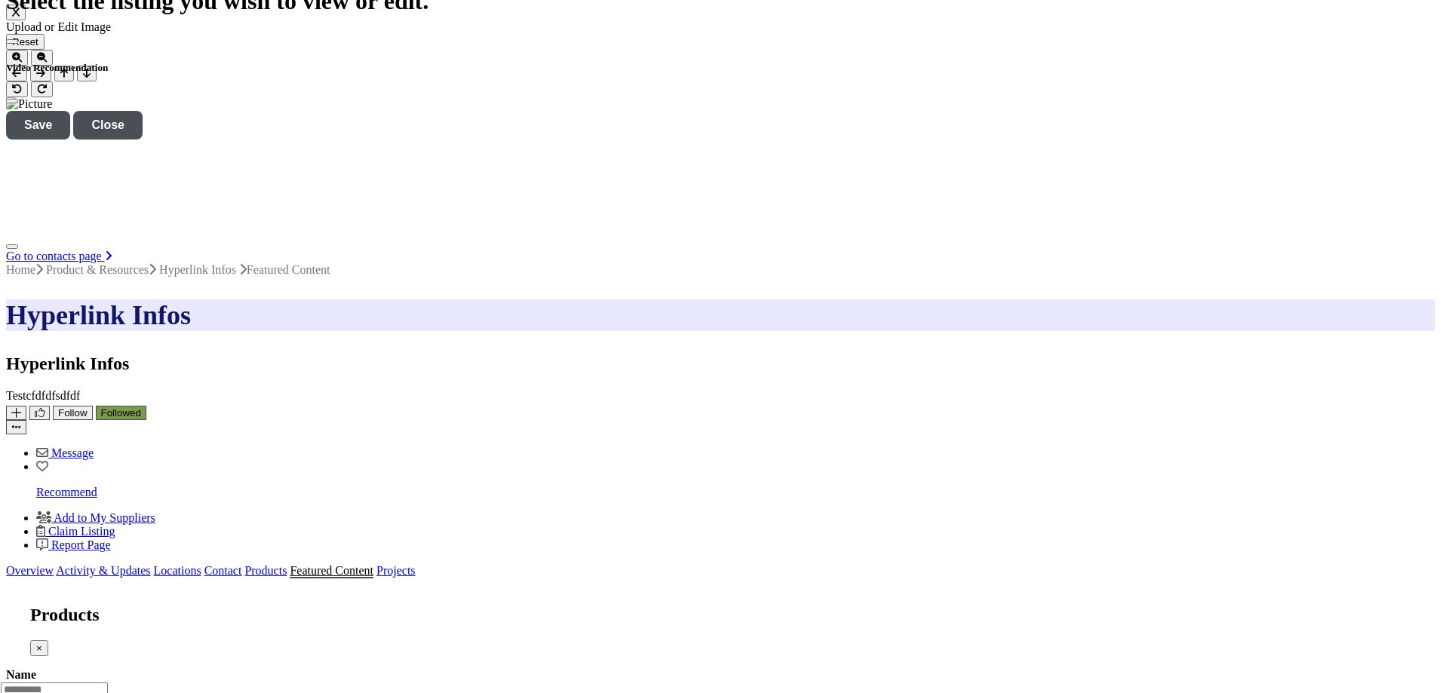
scroll to position [286, 0]
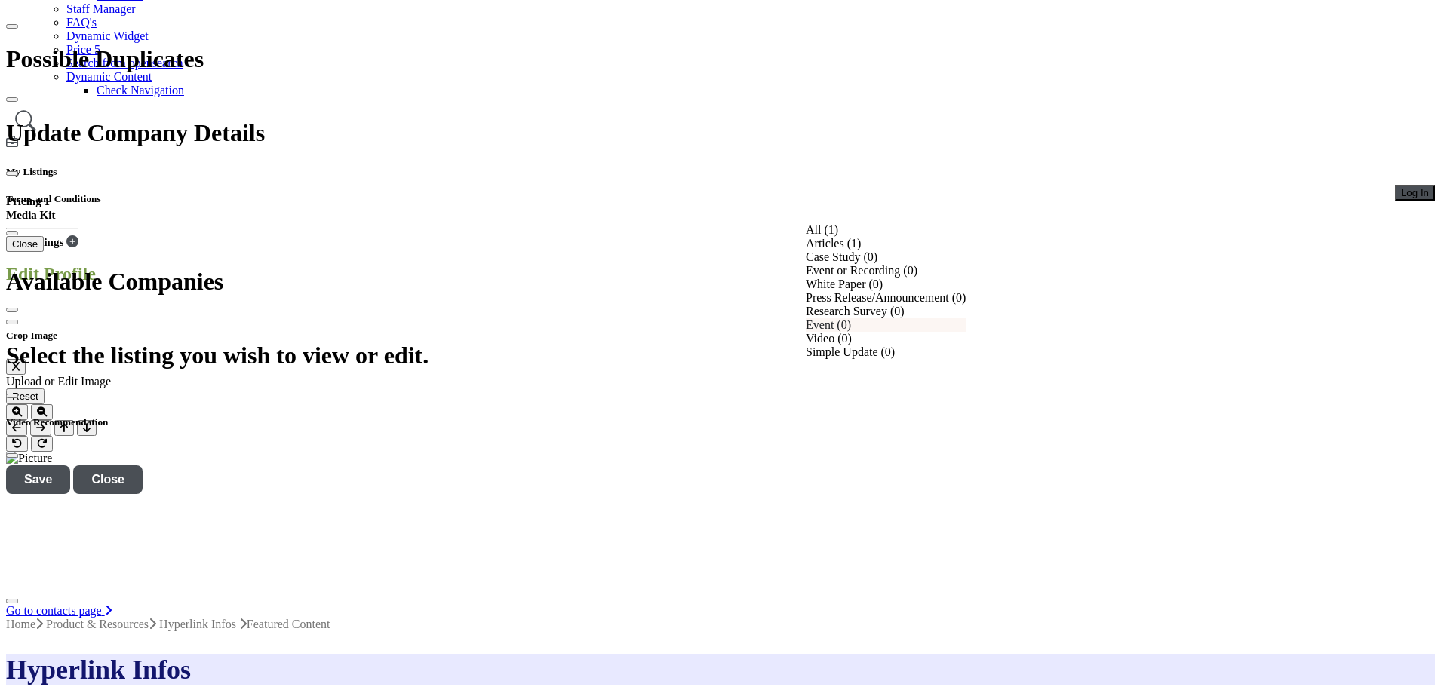
scroll to position [361, 0]
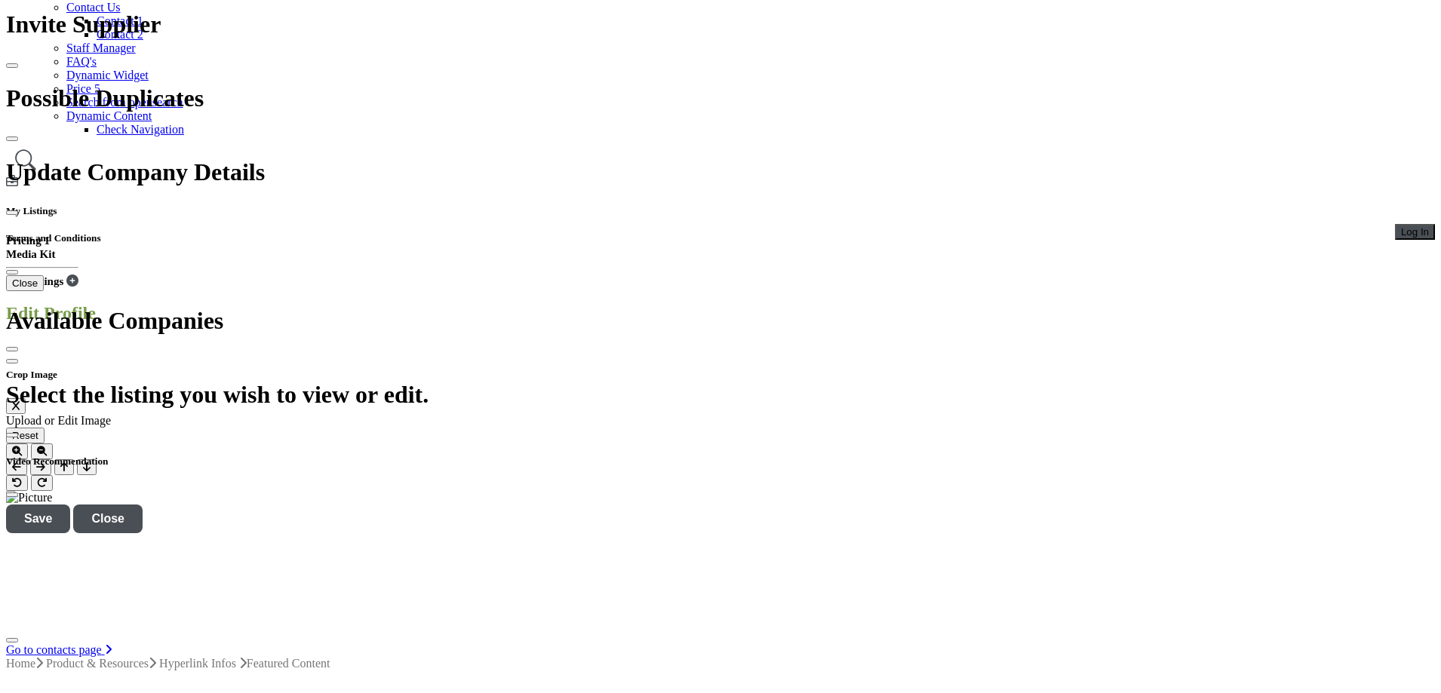
scroll to position [453, 0]
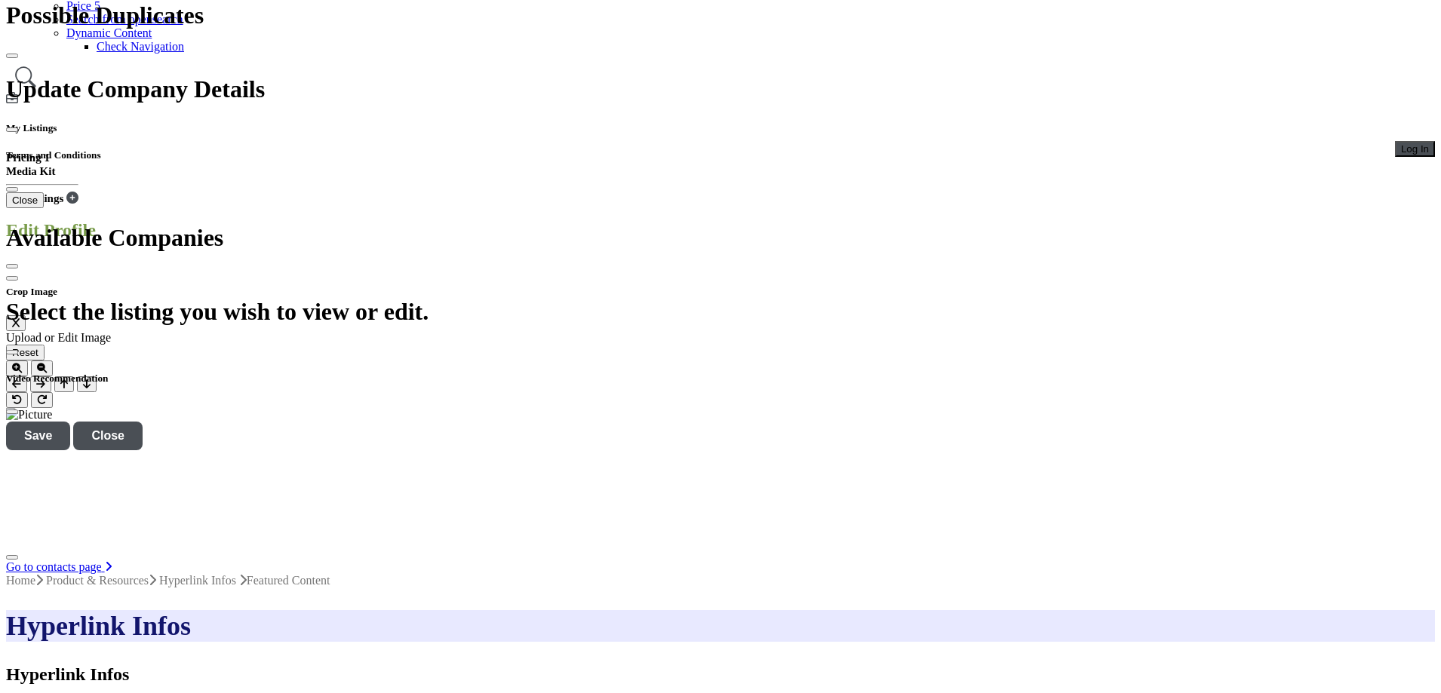
scroll to position [195, 0]
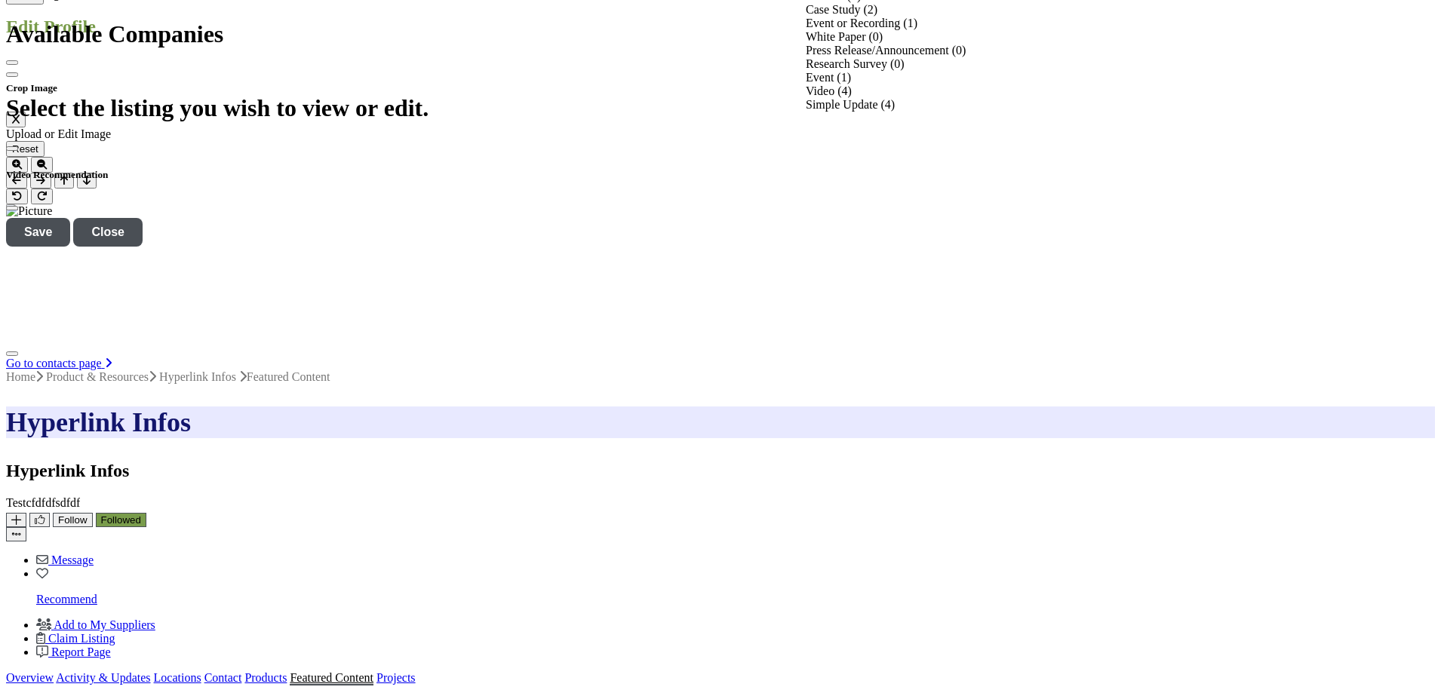
scroll to position [346, 0]
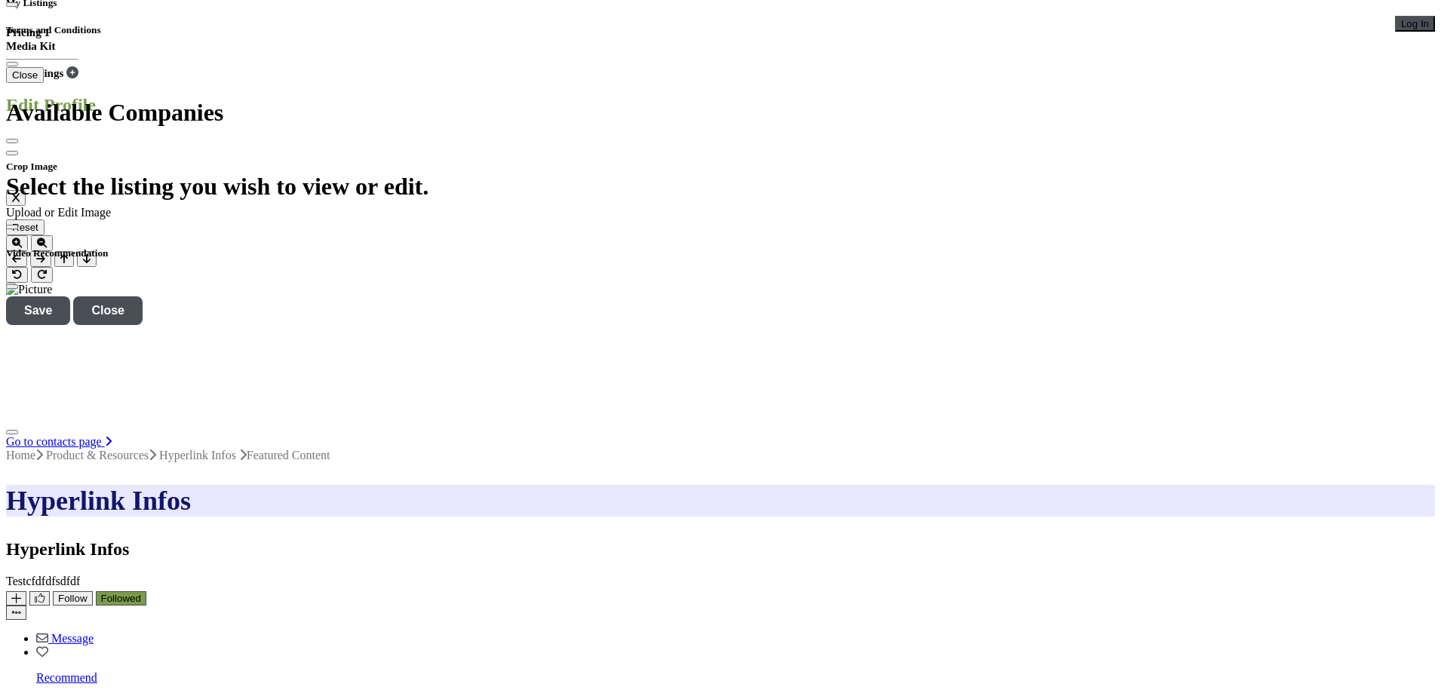
scroll to position [528, 0]
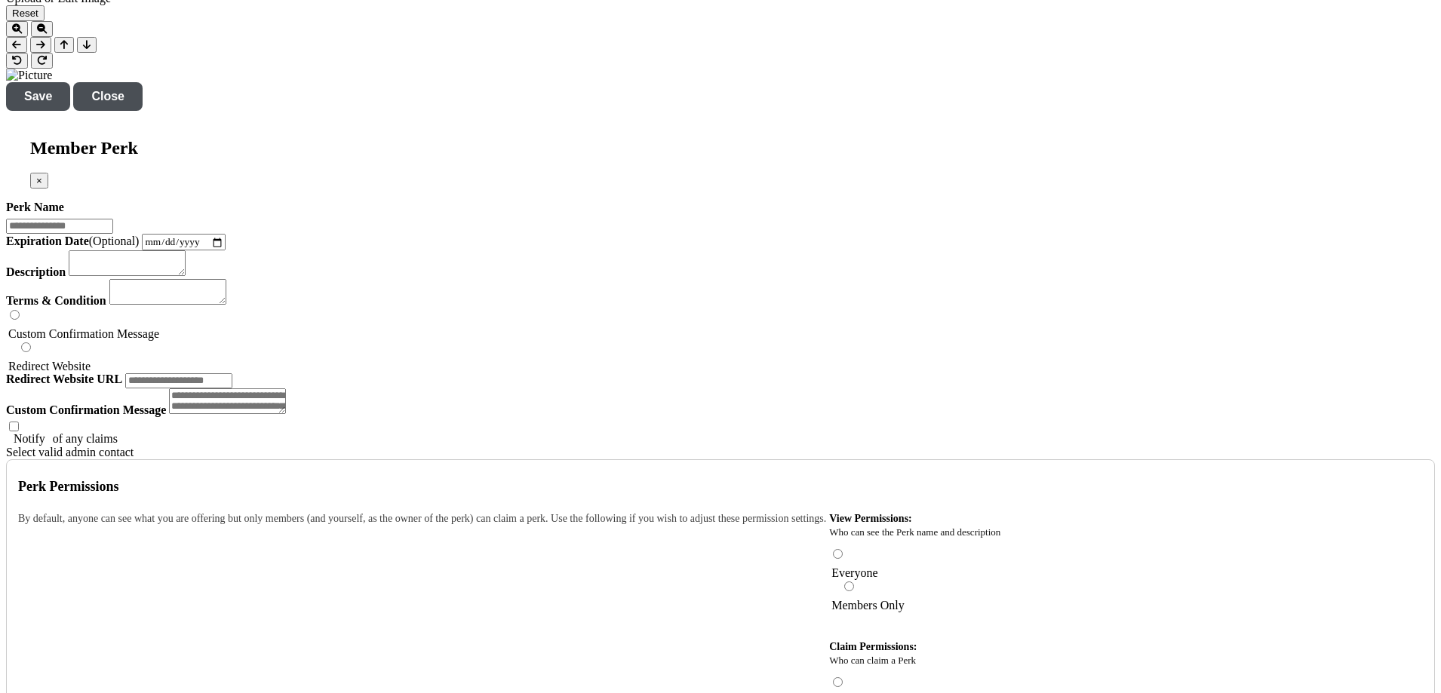
scroll to position [1811, 0]
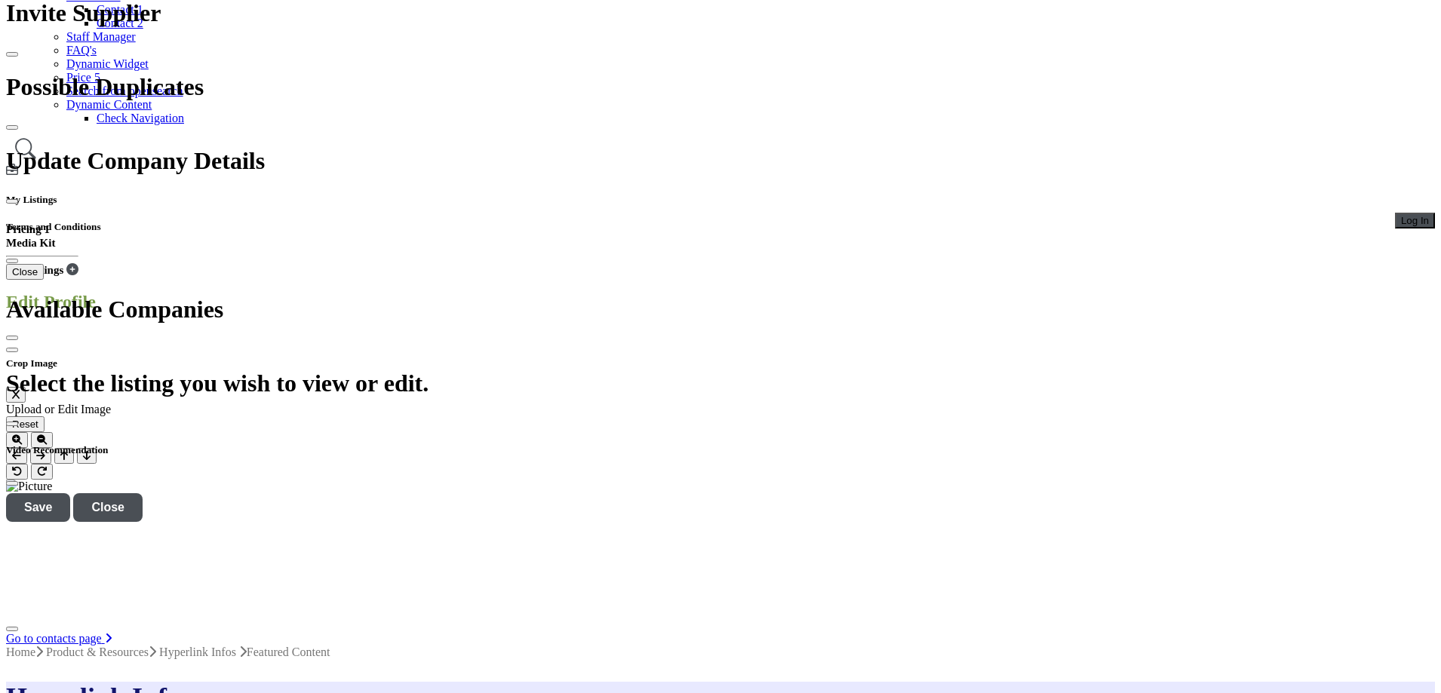
scroll to position [251, 0]
